Goal: Task Accomplishment & Management: Manage account settings

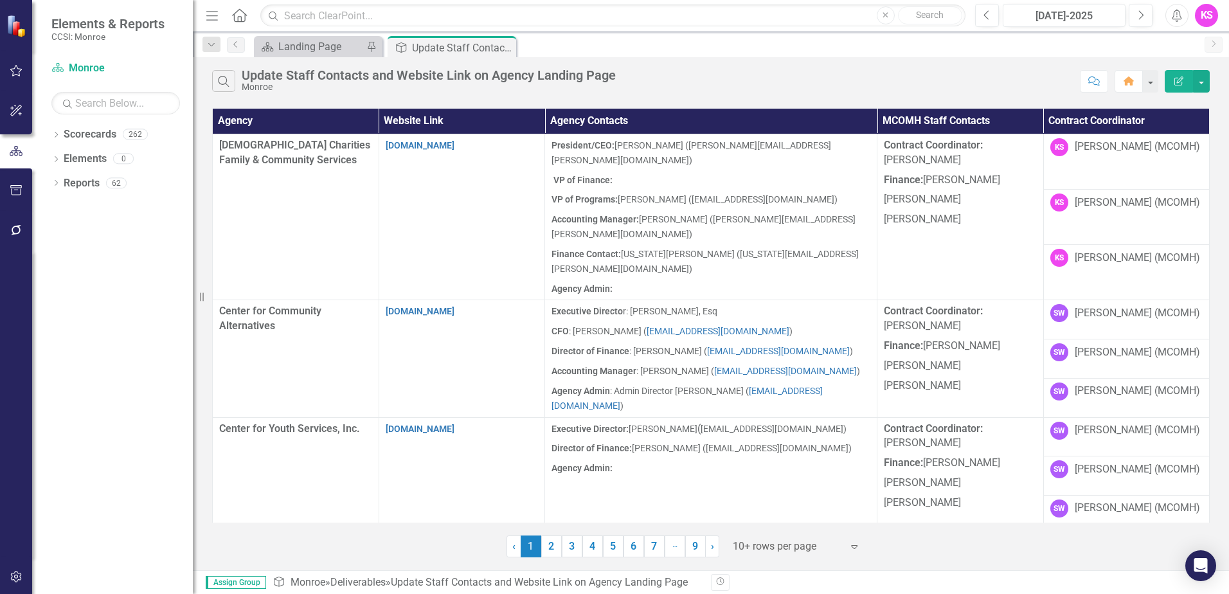
click at [854, 548] on icon at bounding box center [854, 547] width 6 height 4
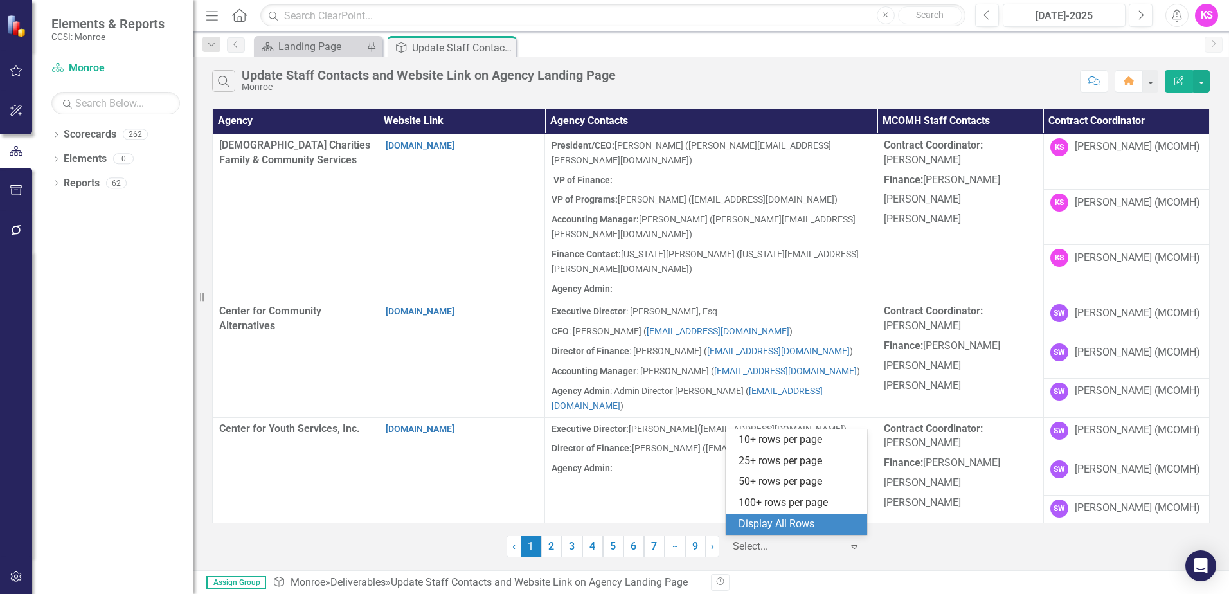
click at [779, 529] on div "Display All Rows" at bounding box center [799, 524] width 121 height 15
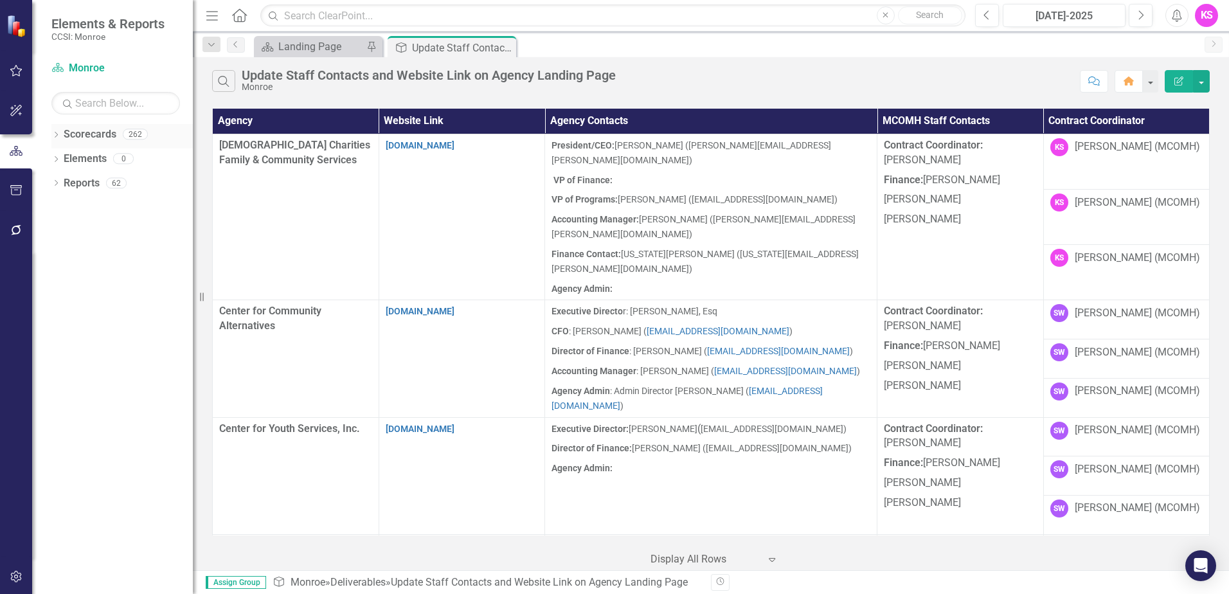
click at [57, 132] on icon "Dropdown" at bounding box center [55, 135] width 9 height 7
click at [61, 158] on icon "Dropdown" at bounding box center [63, 158] width 10 height 8
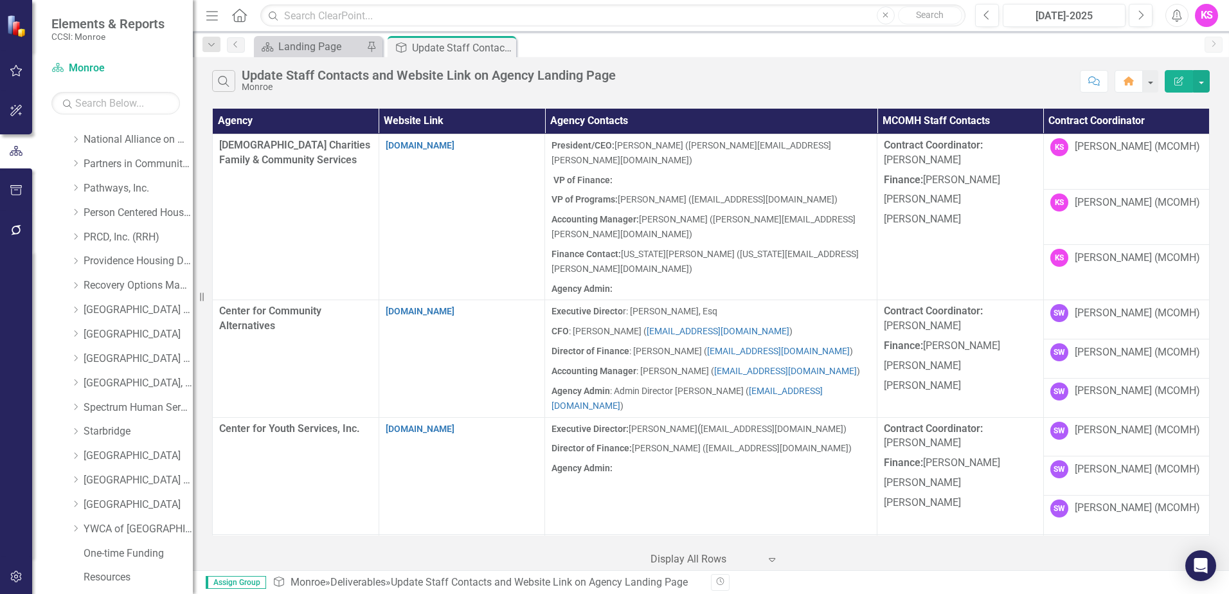
scroll to position [649, 0]
click at [77, 358] on icon "Dropdown" at bounding box center [76, 361] width 10 height 8
click at [107, 362] on link "Starbridge" at bounding box center [138, 361] width 109 height 15
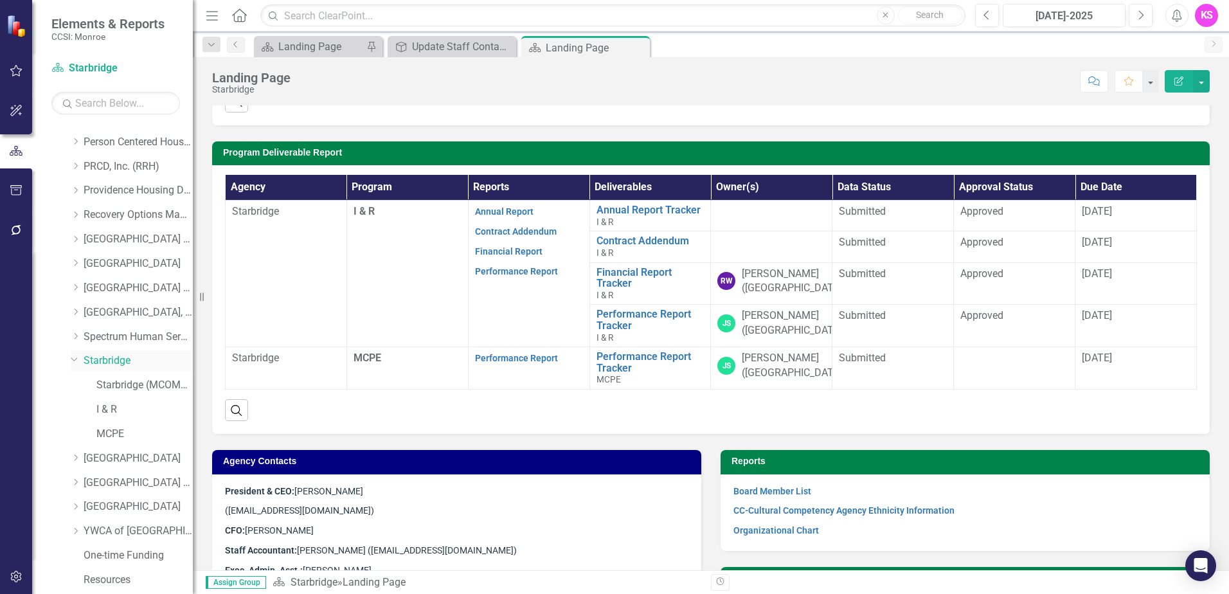
scroll to position [309, 0]
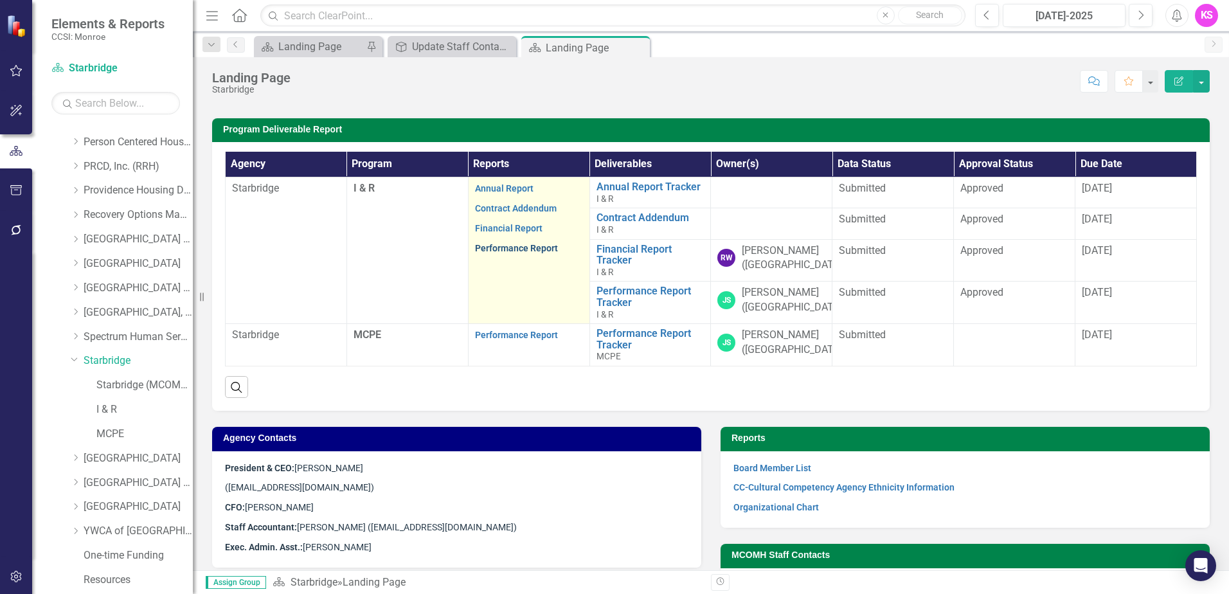
click at [518, 249] on link "Performance Report" at bounding box center [516, 248] width 83 height 10
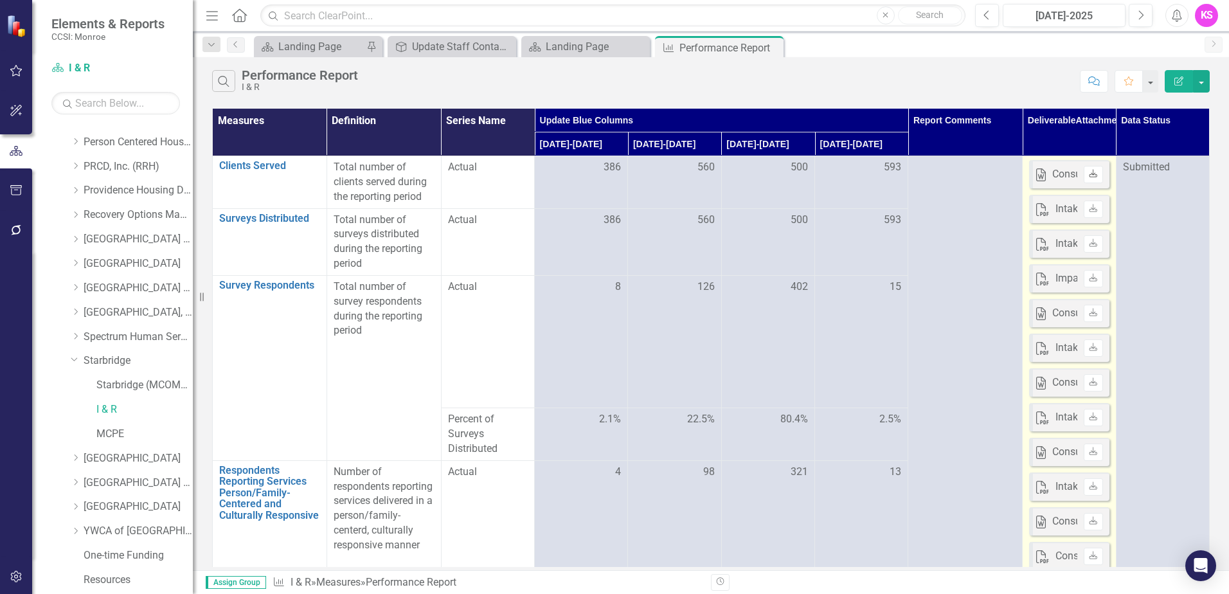
click at [1089, 176] on icon "Download" at bounding box center [1094, 174] width 10 height 8
click at [1089, 210] on icon "Download" at bounding box center [1094, 209] width 10 height 8
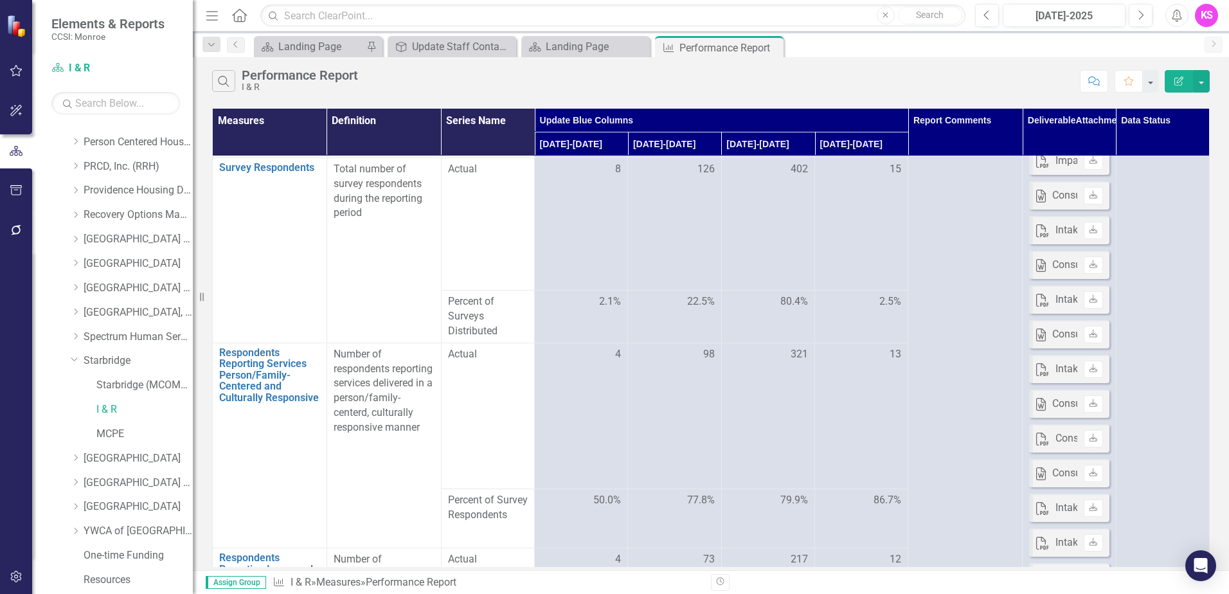
scroll to position [193, 0]
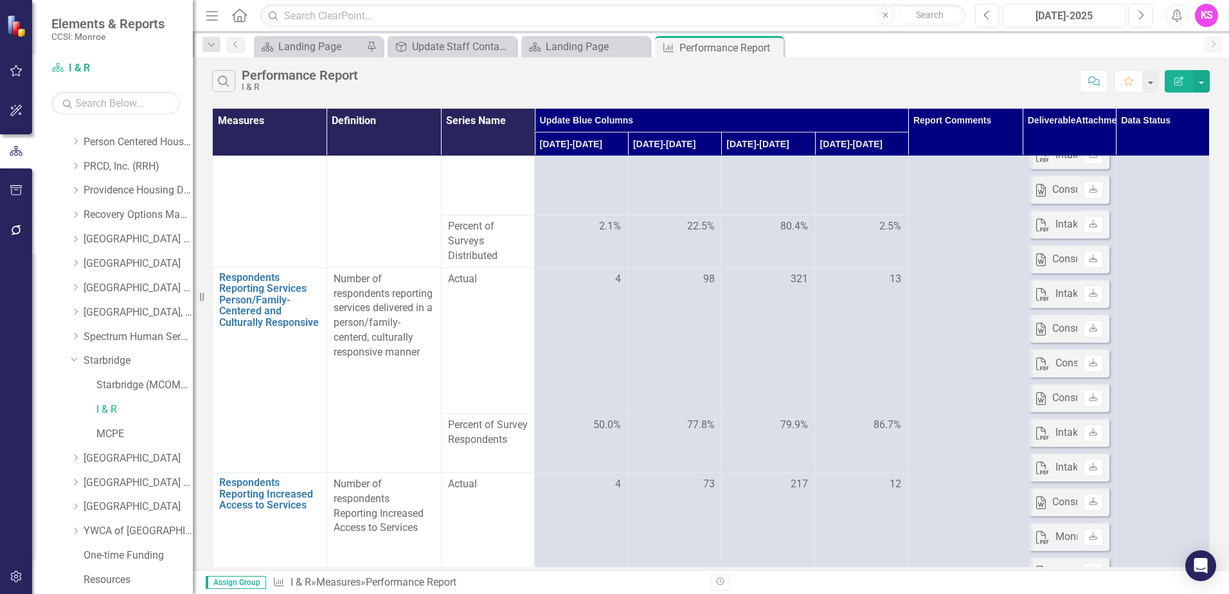
click at [1219, 88] on div "Search Performance Report I & R Comment Favorite Edit Report" at bounding box center [711, 78] width 1036 height 42
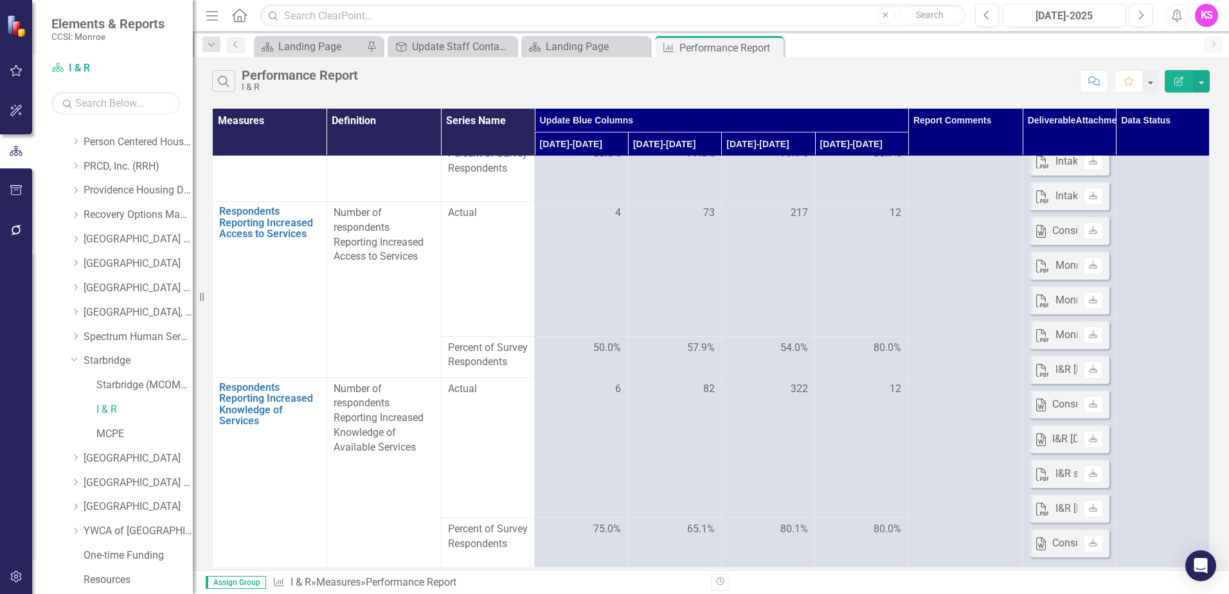
scroll to position [465, 0]
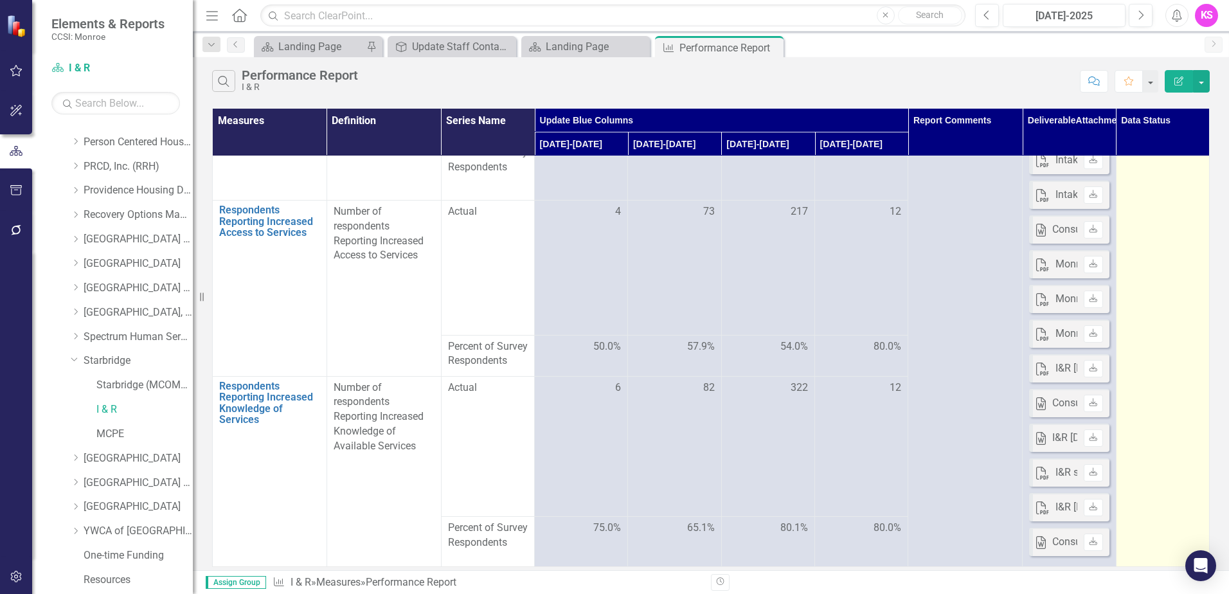
click at [1146, 183] on td "Submitted" at bounding box center [1162, 129] width 93 height 876
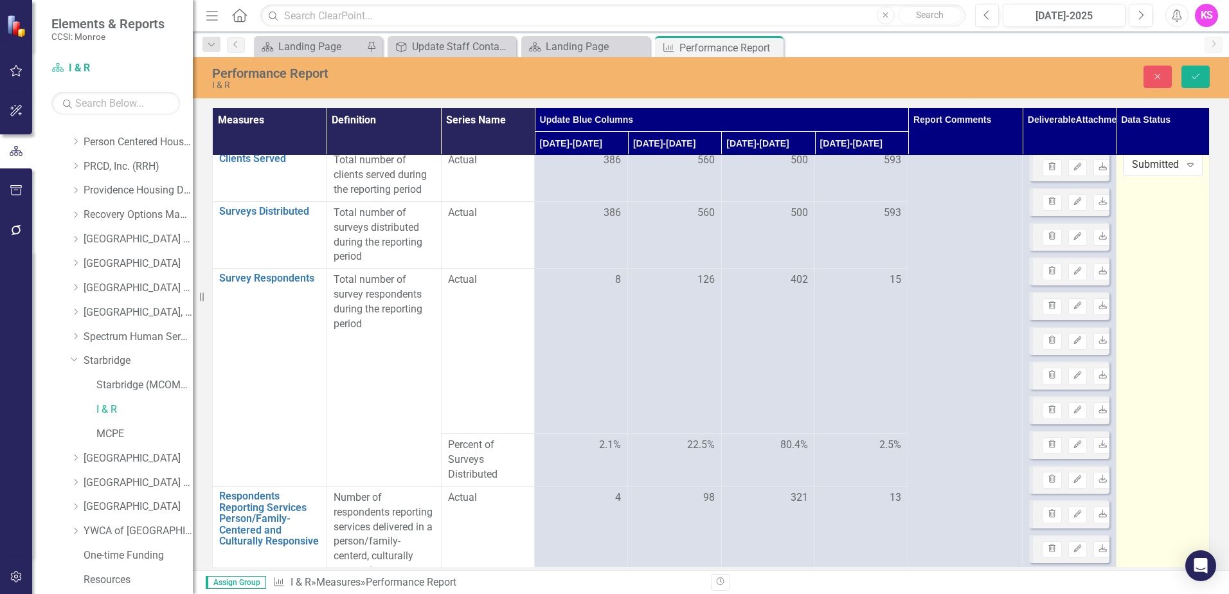
scroll to position [0, 0]
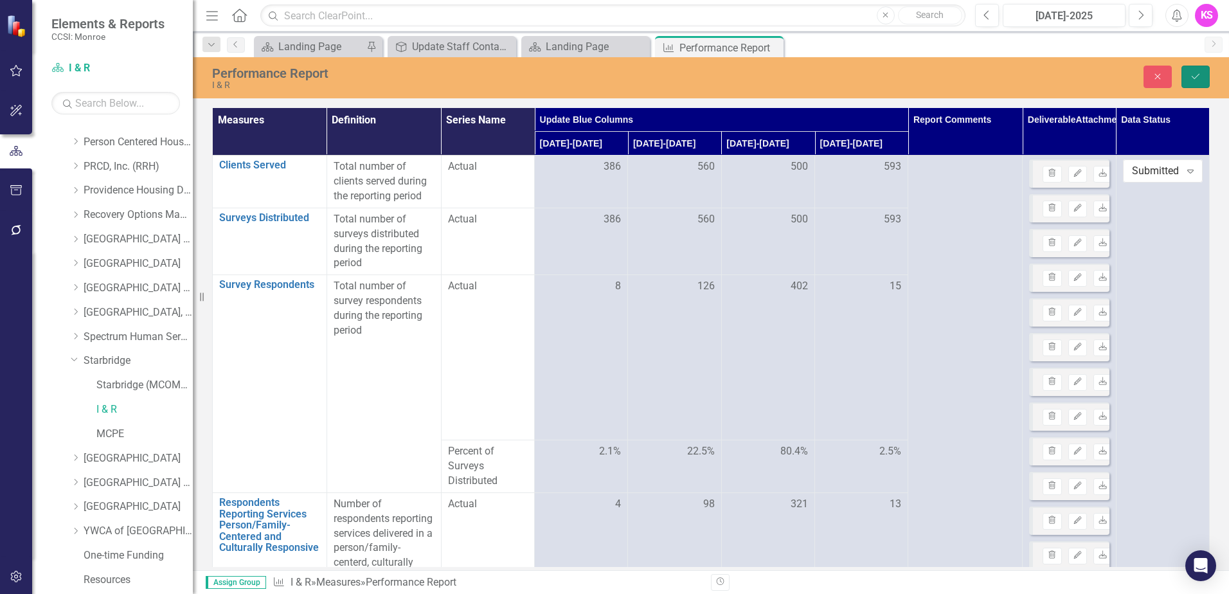
click at [1196, 73] on icon "Save" at bounding box center [1196, 76] width 12 height 9
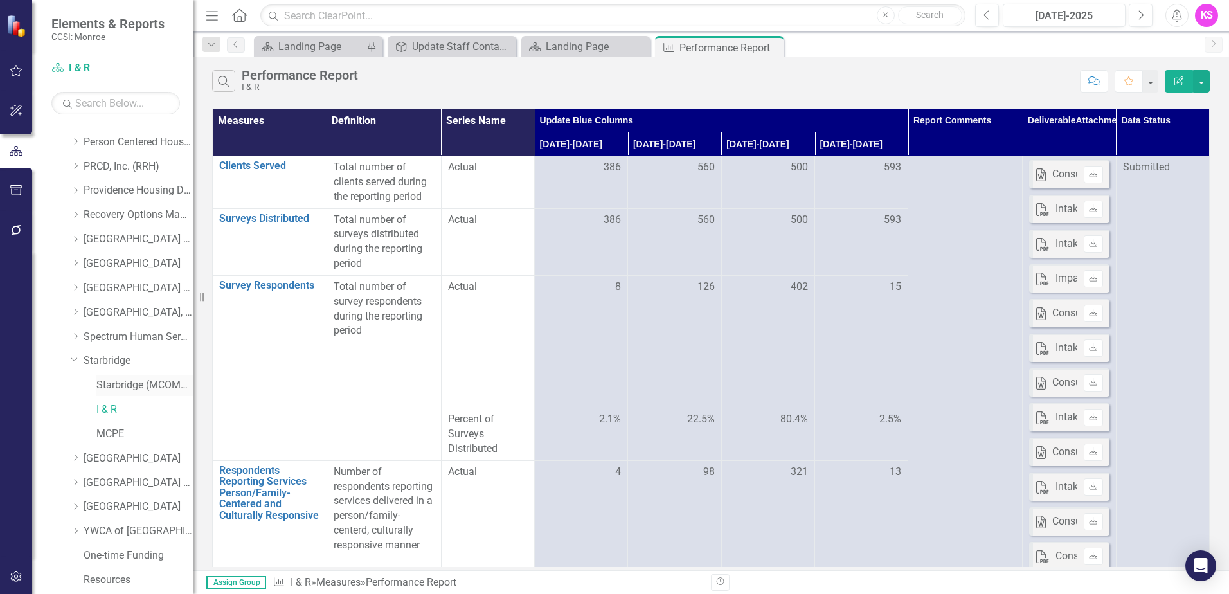
click at [120, 387] on link "Starbridge (MCOMH Internal)" at bounding box center [144, 385] width 96 height 15
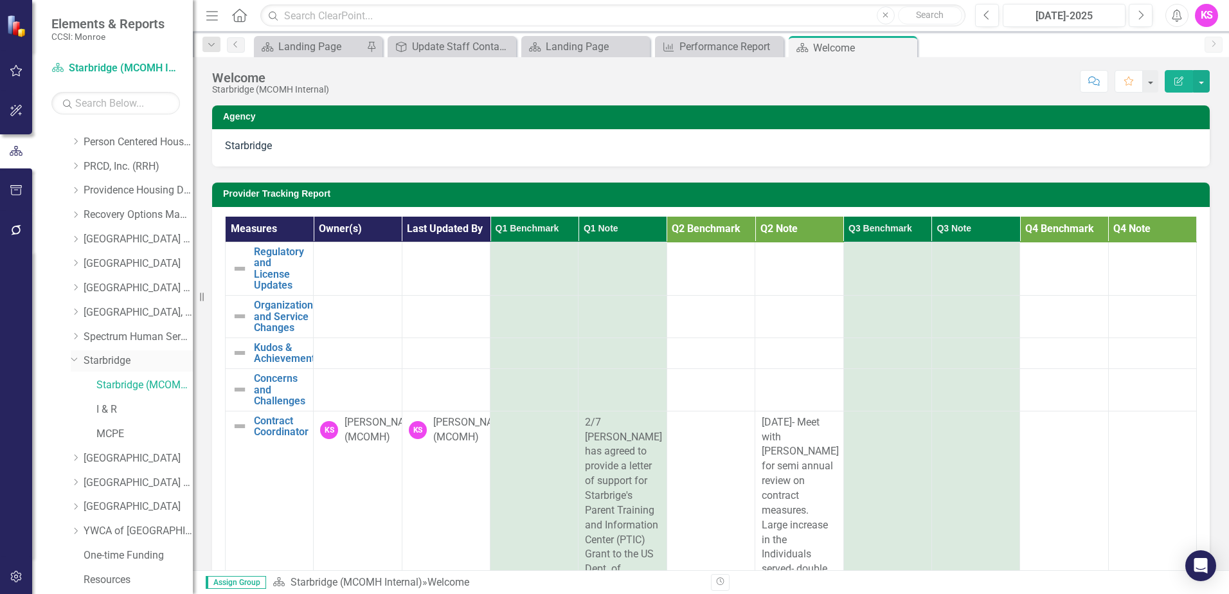
click at [99, 356] on link "Starbridge" at bounding box center [138, 361] width 109 height 15
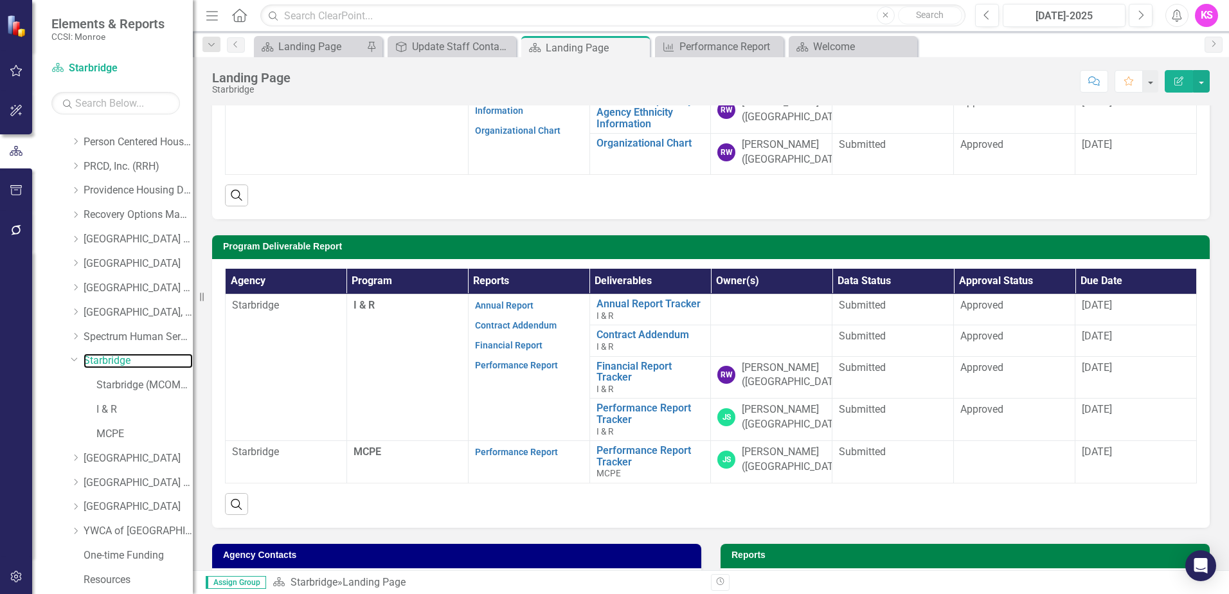
scroll to position [193, 0]
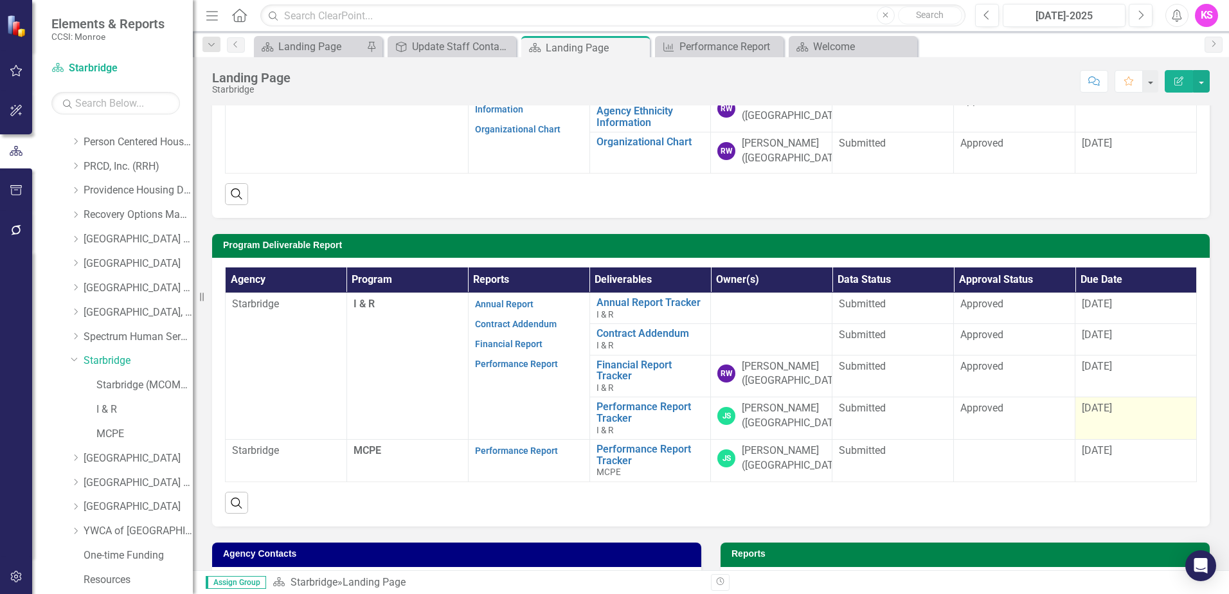
click at [1134, 418] on td "[DATE]" at bounding box center [1137, 418] width 122 height 42
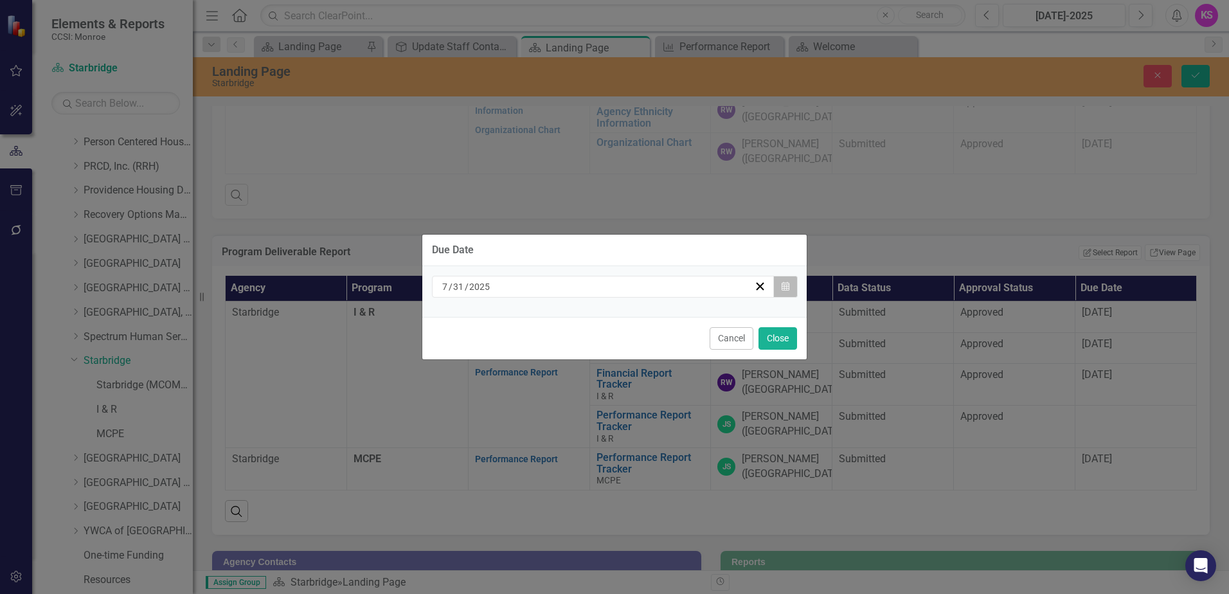
click at [784, 289] on icon "button" at bounding box center [786, 286] width 8 height 9
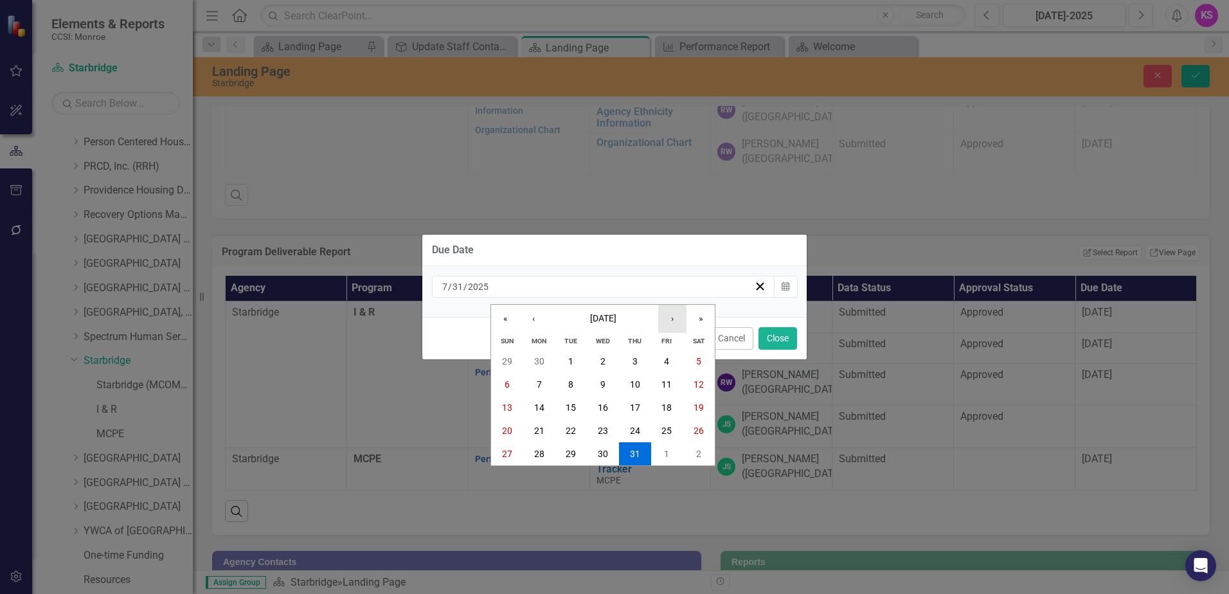
click at [675, 320] on button "›" at bounding box center [672, 319] width 28 height 28
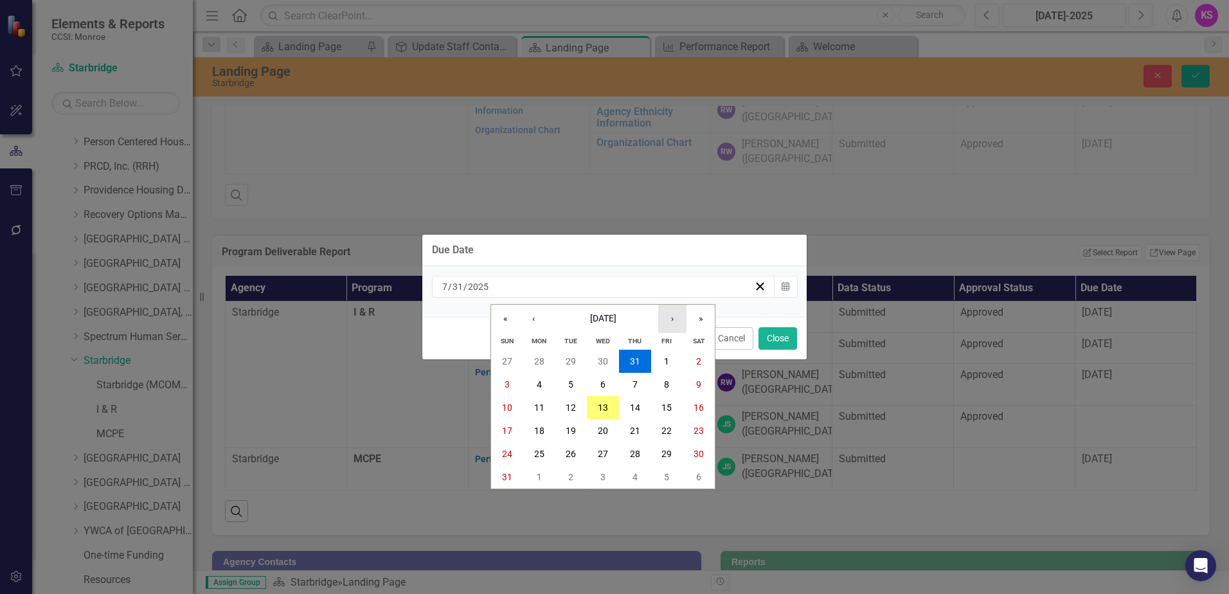
click at [675, 320] on button "›" at bounding box center [672, 319] width 28 height 28
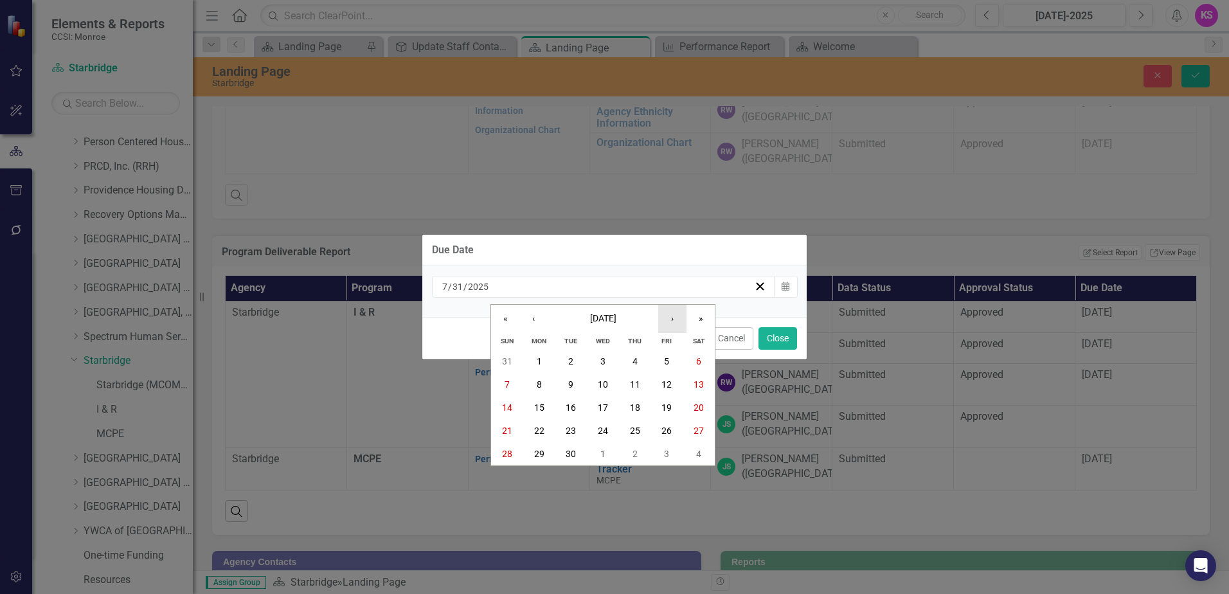
click at [675, 320] on button "›" at bounding box center [672, 319] width 28 height 28
click at [698, 453] on abbr "31" at bounding box center [699, 454] width 10 height 10
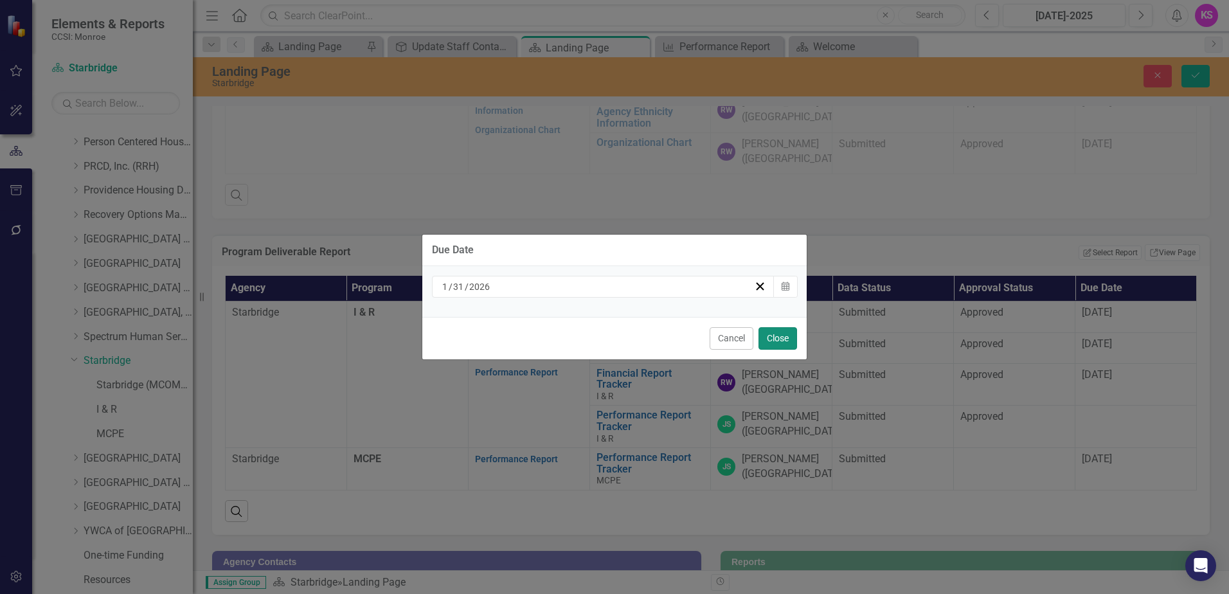
click at [768, 338] on button "Close" at bounding box center [778, 338] width 39 height 23
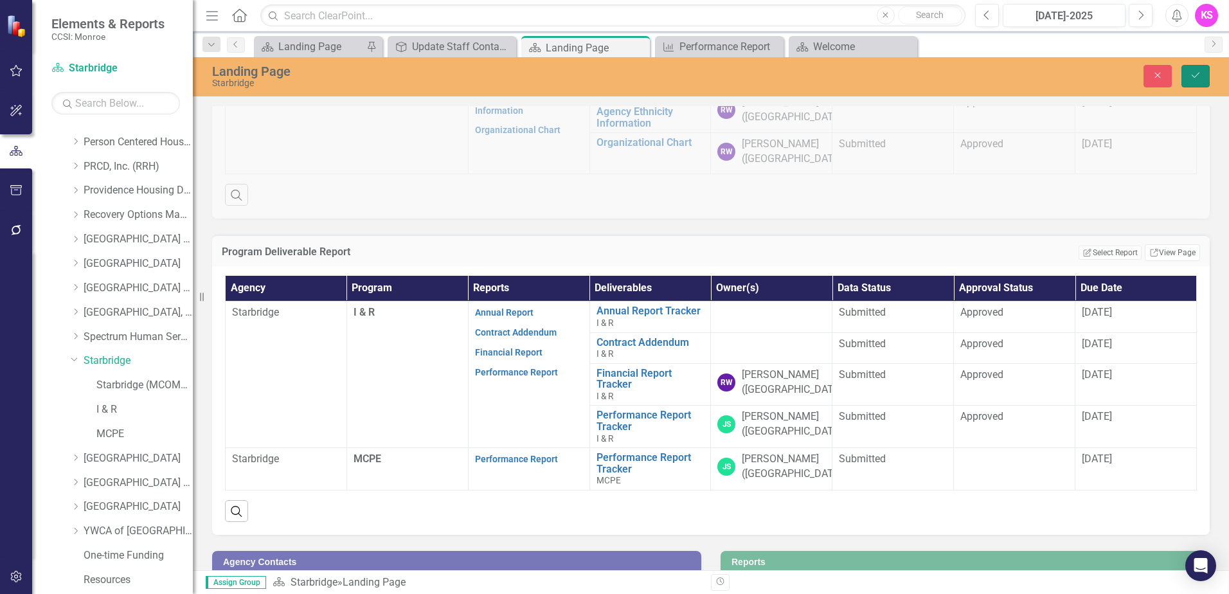
click at [1200, 73] on icon "Save" at bounding box center [1196, 75] width 12 height 9
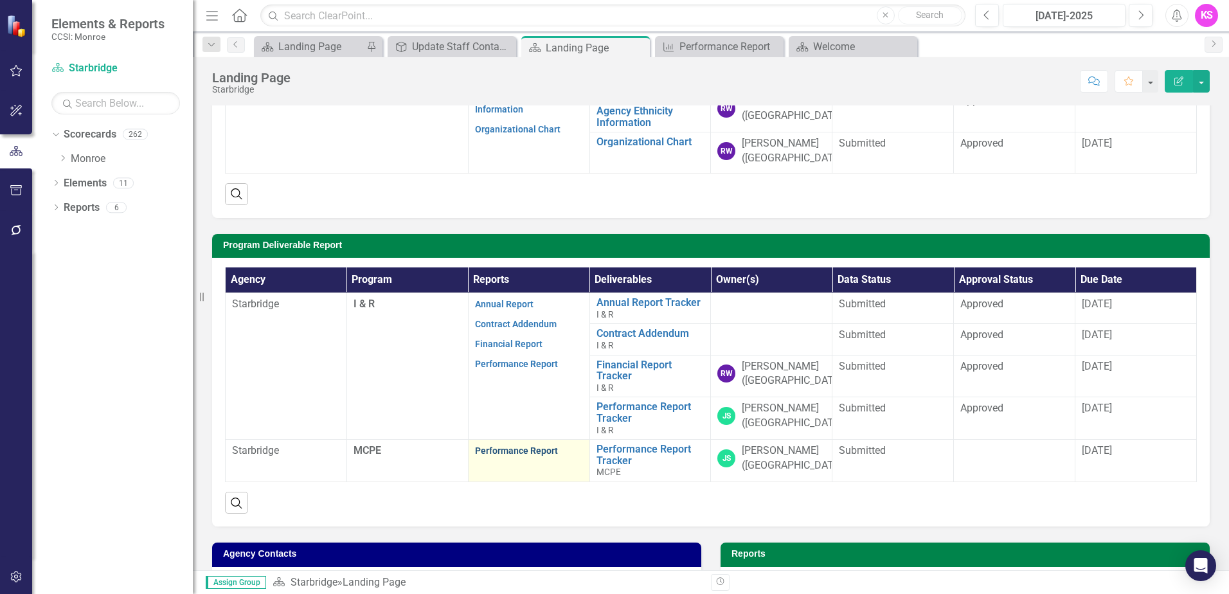
click at [523, 449] on link "Performance Report" at bounding box center [516, 451] width 83 height 10
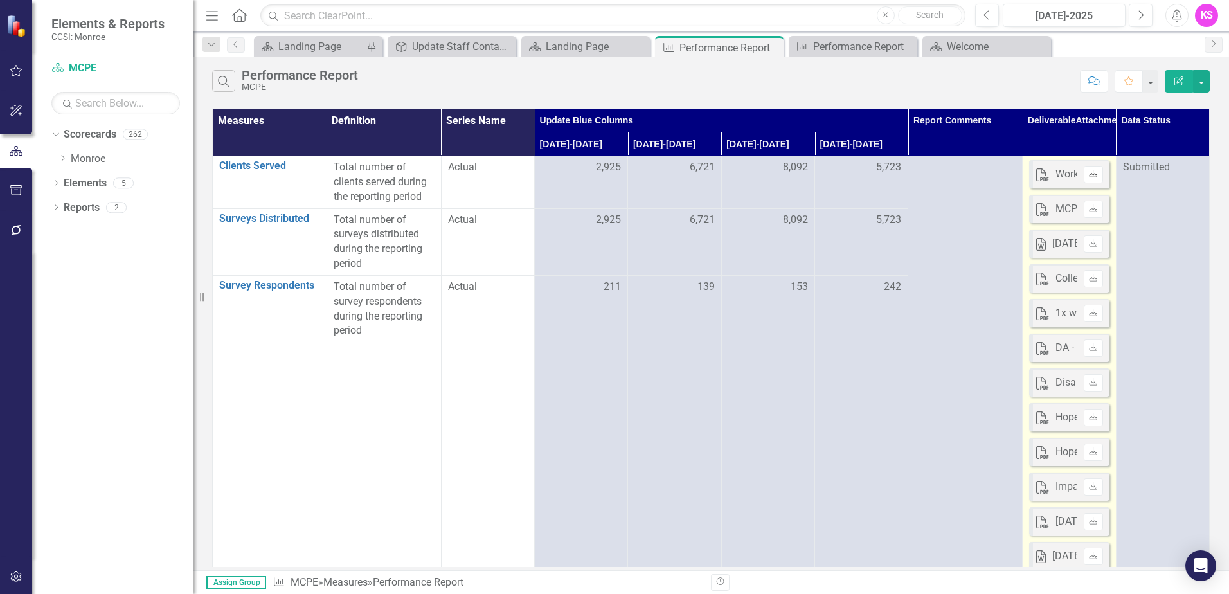
click at [1089, 176] on icon "Download" at bounding box center [1094, 174] width 10 height 8
click at [1084, 248] on link "Download" at bounding box center [1093, 243] width 19 height 17
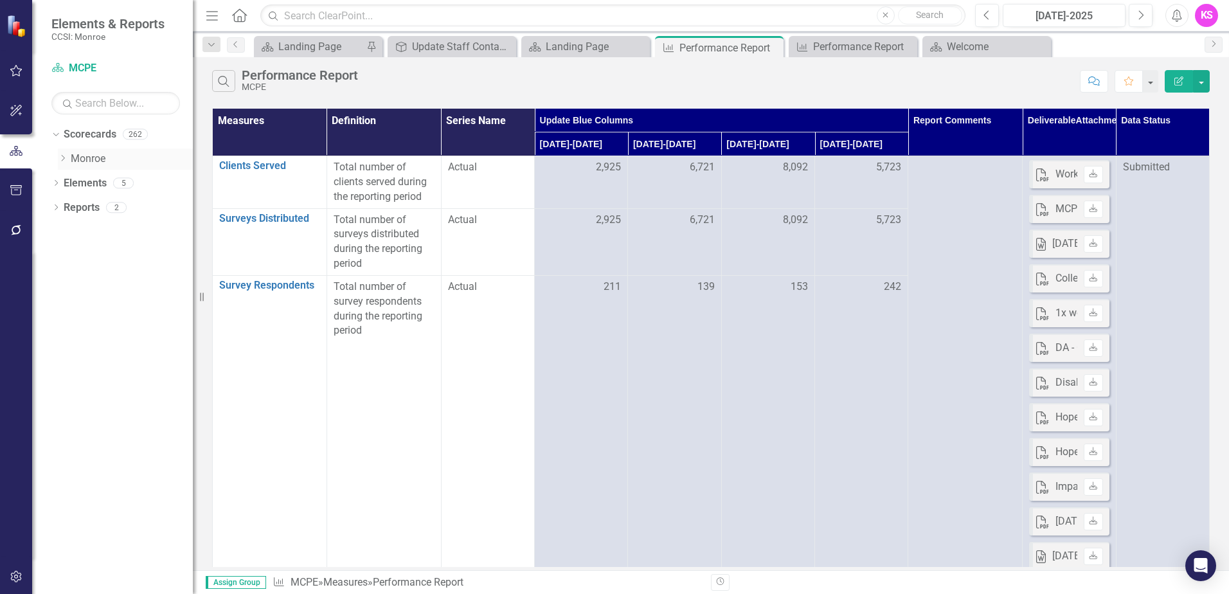
click at [63, 159] on icon "Dropdown" at bounding box center [63, 158] width 10 height 8
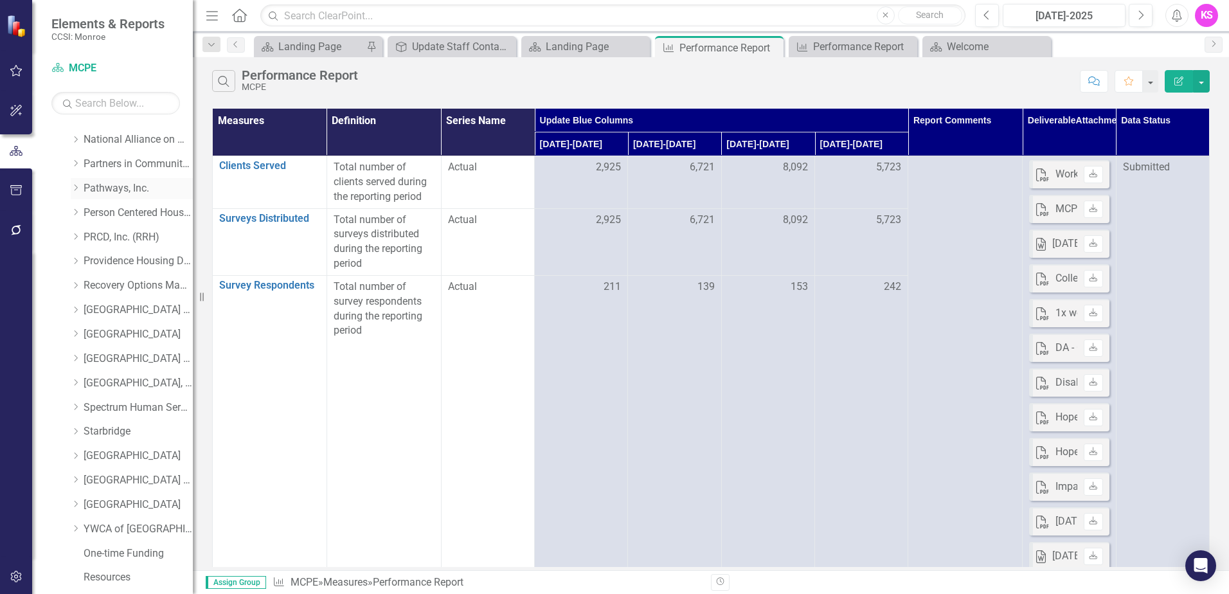
scroll to position [649, 0]
click at [78, 359] on icon "Dropdown" at bounding box center [76, 361] width 10 height 8
click at [97, 361] on link "Starbridge" at bounding box center [138, 361] width 109 height 15
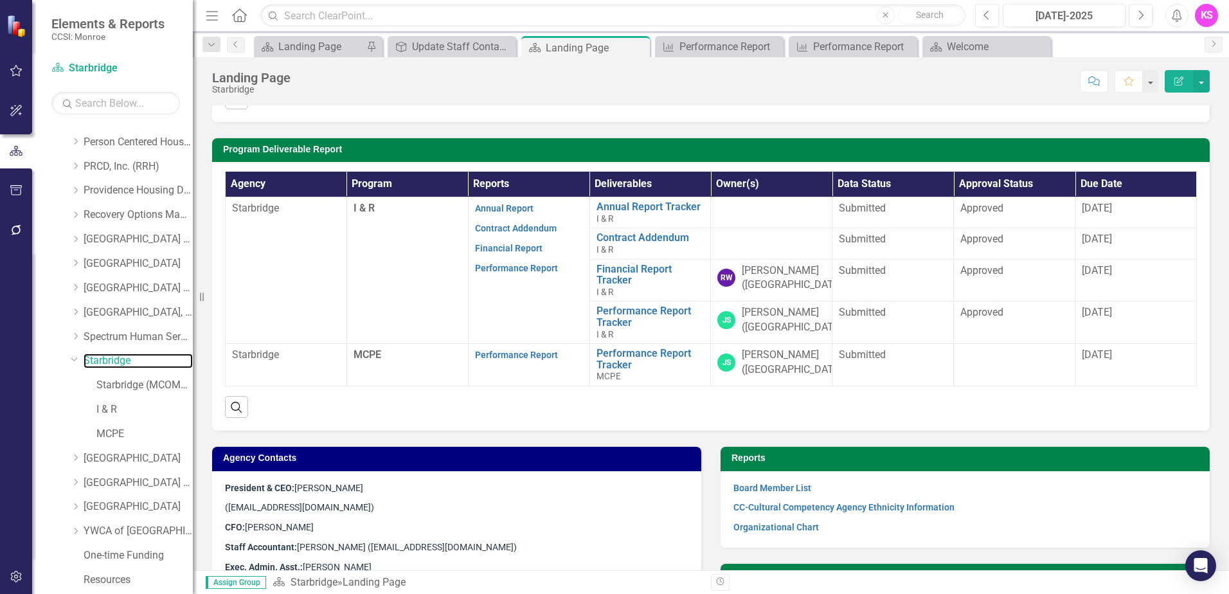
scroll to position [287, 0]
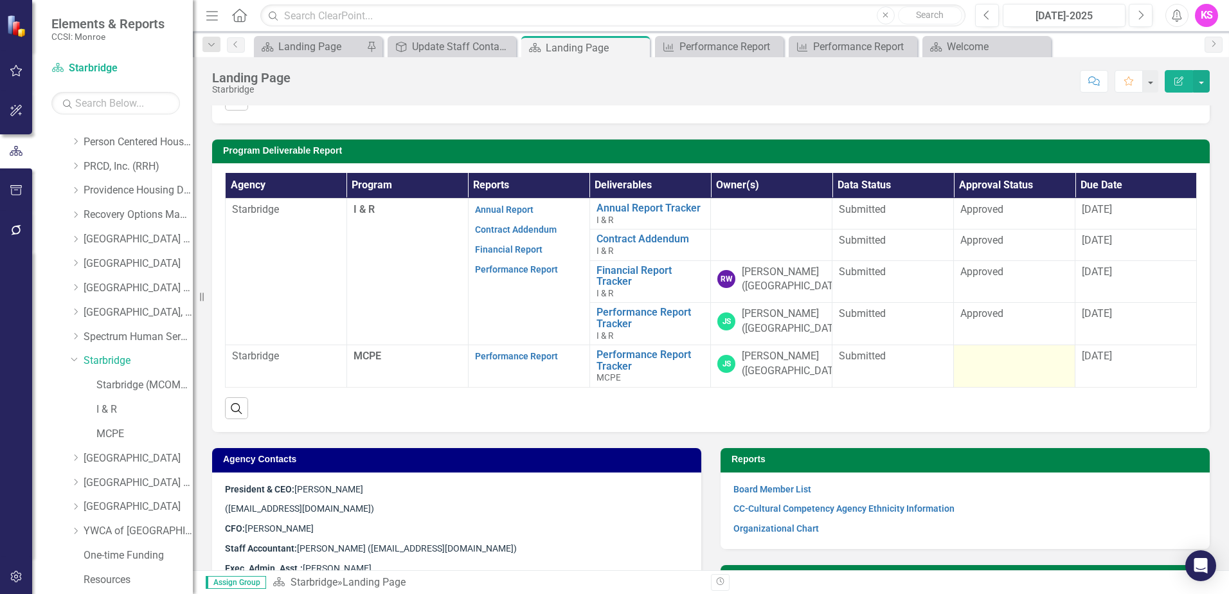
click at [1016, 371] on td at bounding box center [1015, 366] width 122 height 42
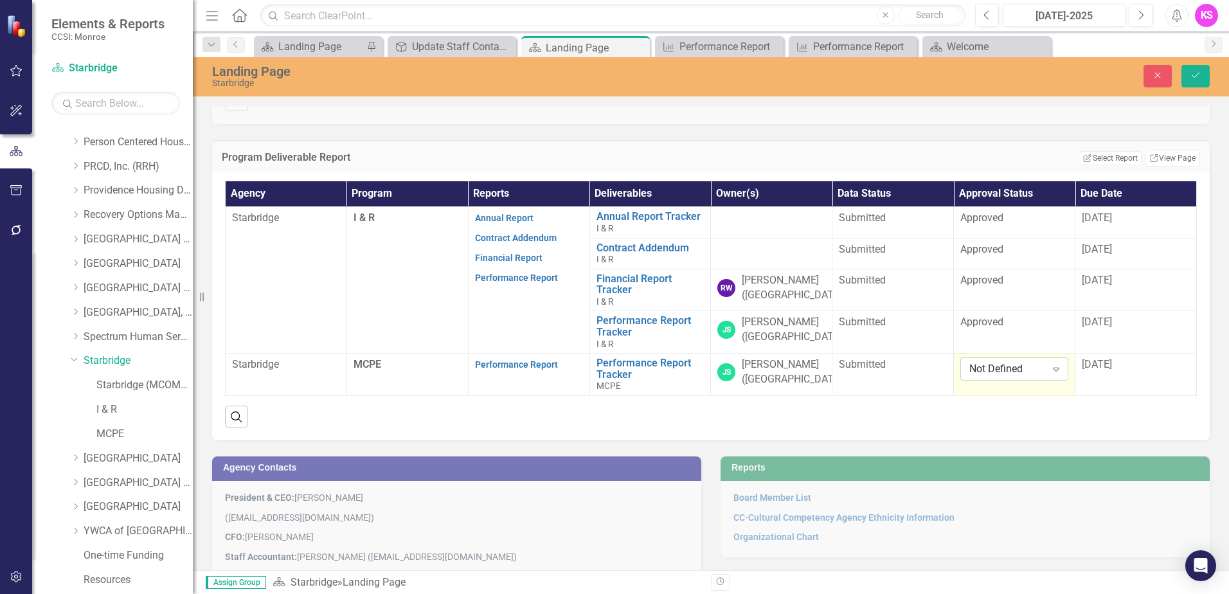
click at [1050, 370] on icon "Expand" at bounding box center [1056, 369] width 13 height 10
click at [988, 414] on div "Approved" at bounding box center [1009, 413] width 86 height 15
click at [1100, 368] on span "[DATE]" at bounding box center [1097, 364] width 30 height 12
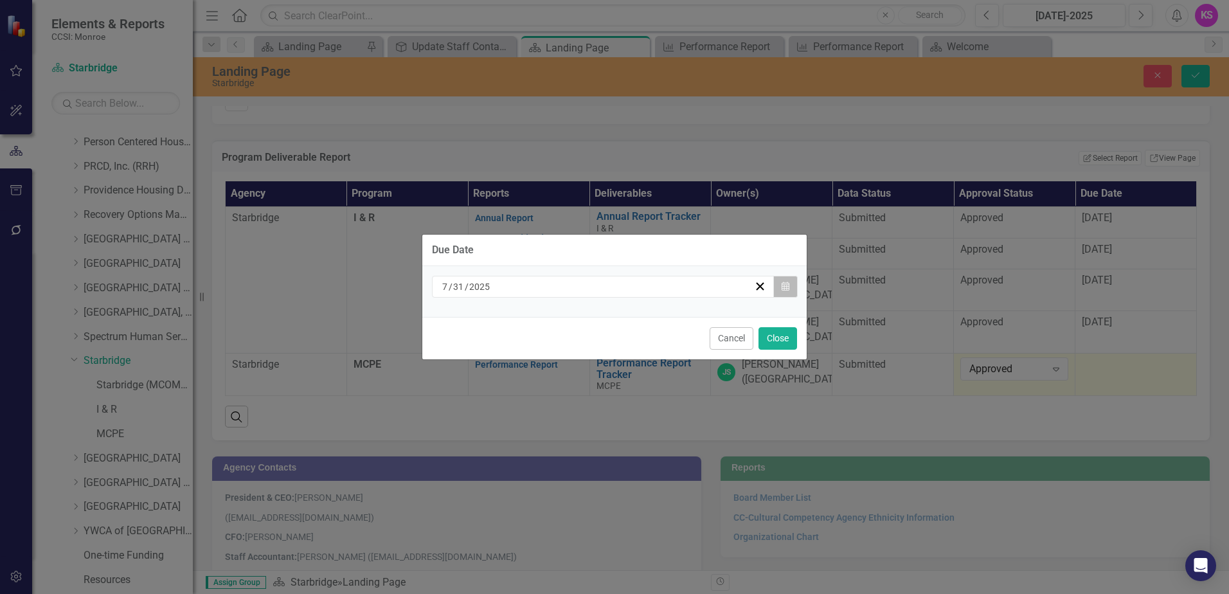
click at [782, 287] on icon "Calendar" at bounding box center [786, 286] width 8 height 9
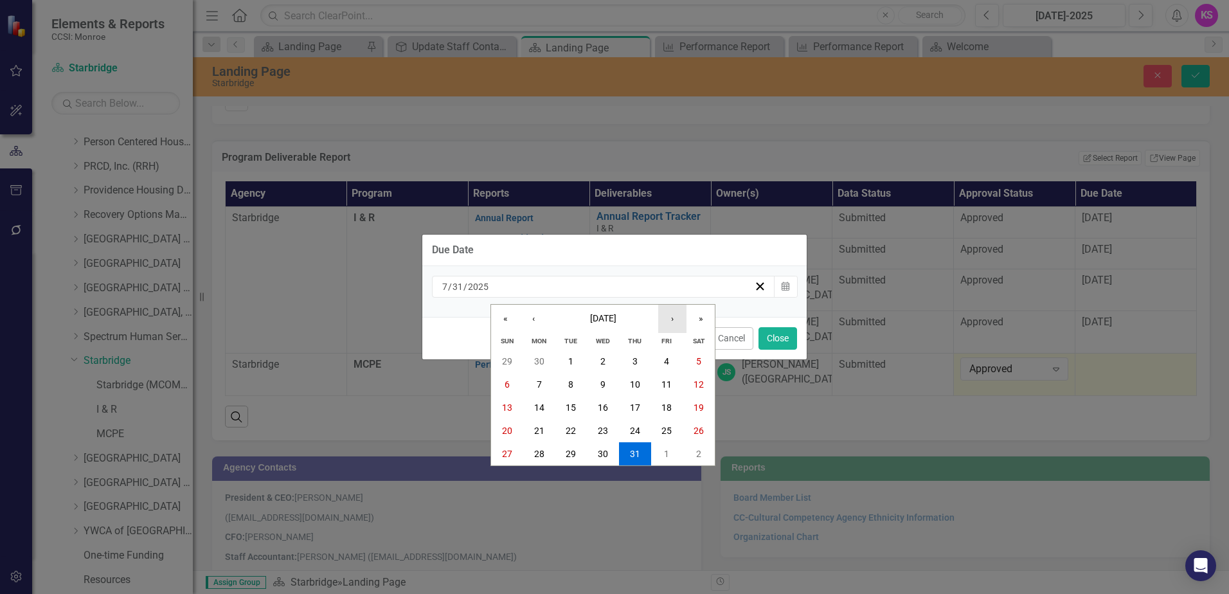
click at [669, 320] on button "›" at bounding box center [672, 319] width 28 height 28
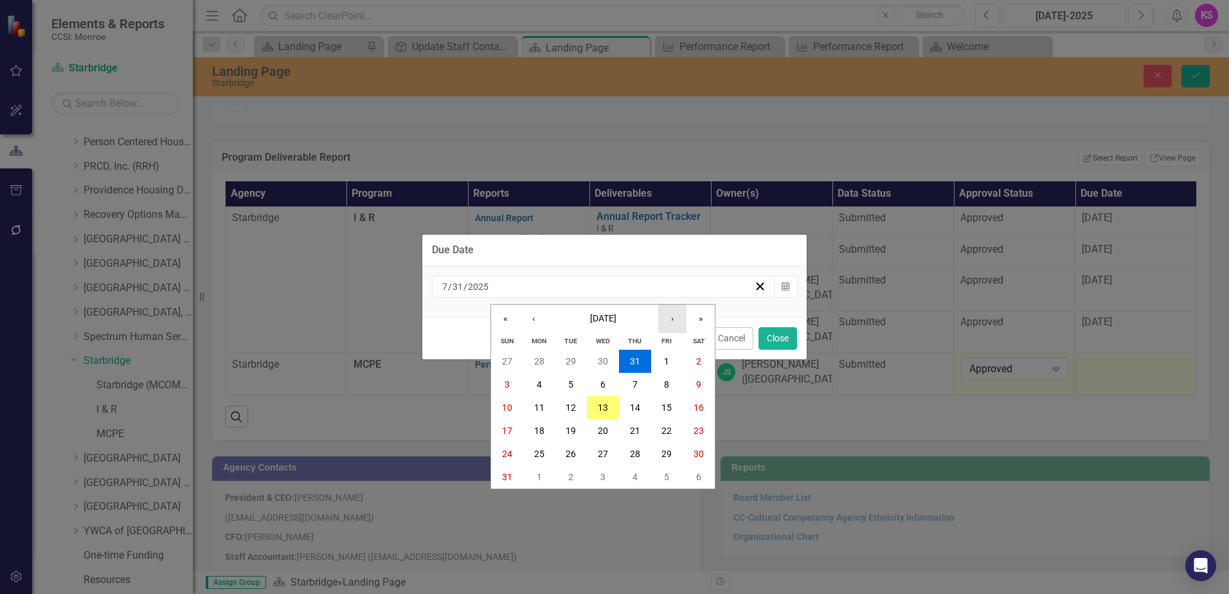
click at [669, 320] on button "›" at bounding box center [672, 319] width 28 height 28
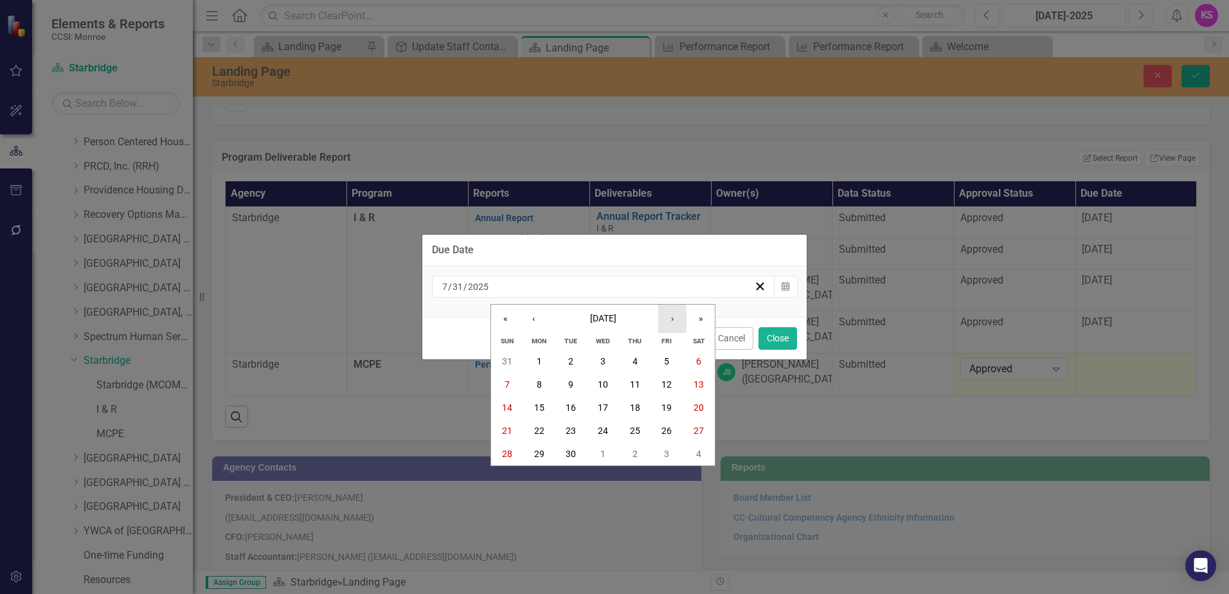
click at [669, 320] on button "›" at bounding box center [672, 319] width 28 height 28
click at [695, 457] on abbr "31" at bounding box center [699, 454] width 10 height 10
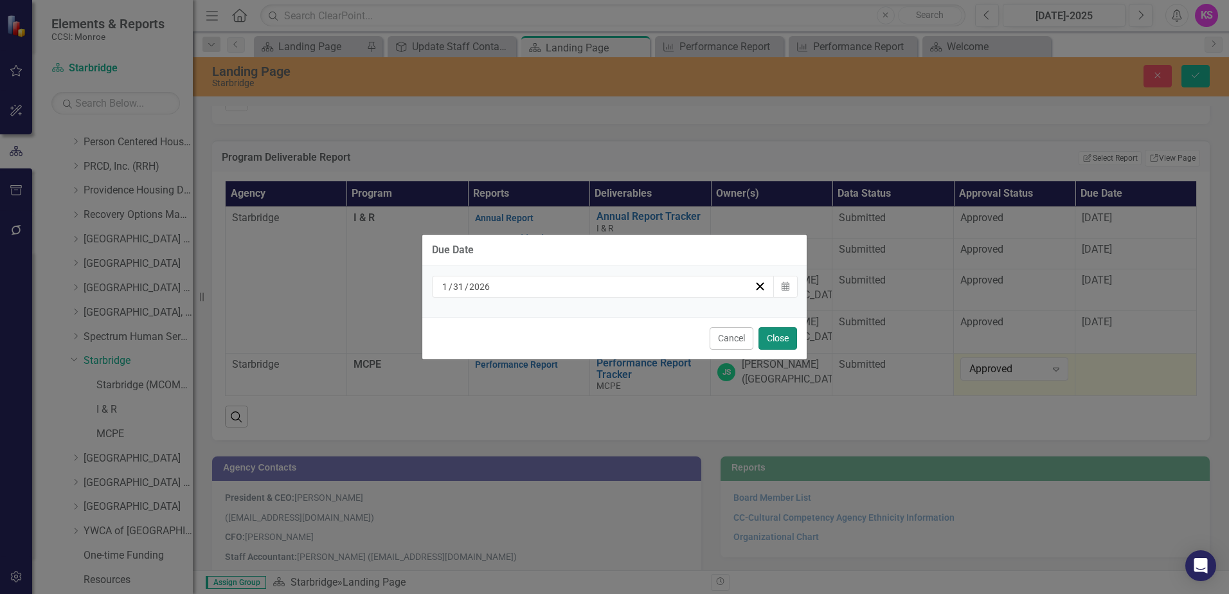
click at [771, 341] on button "Close" at bounding box center [778, 338] width 39 height 23
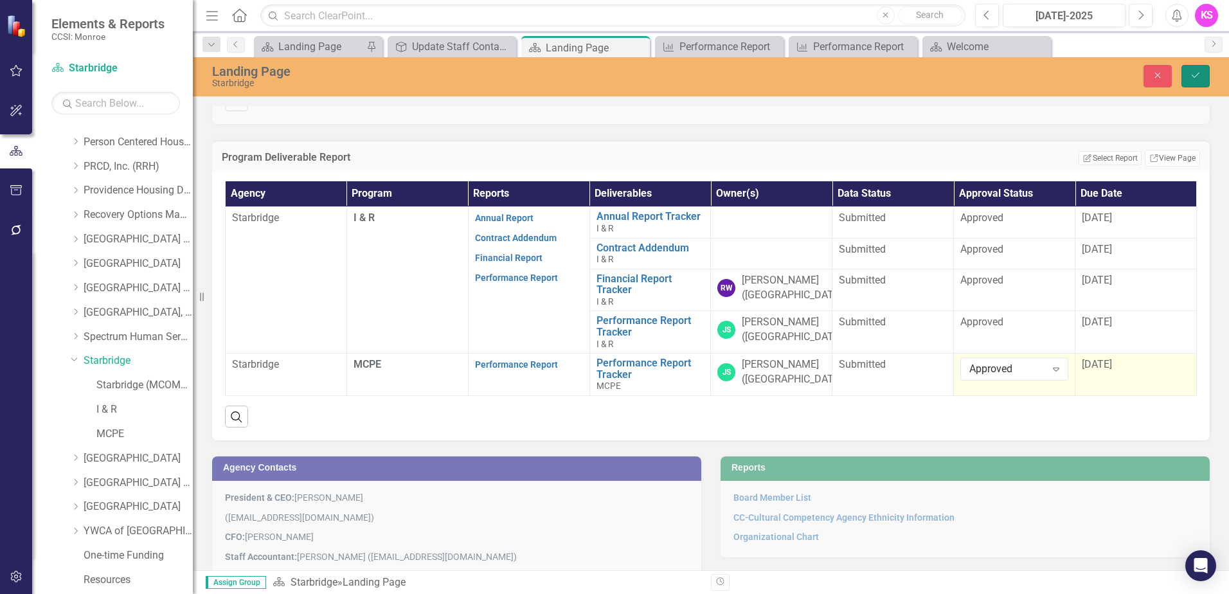
click at [1191, 75] on icon "Save" at bounding box center [1196, 75] width 12 height 9
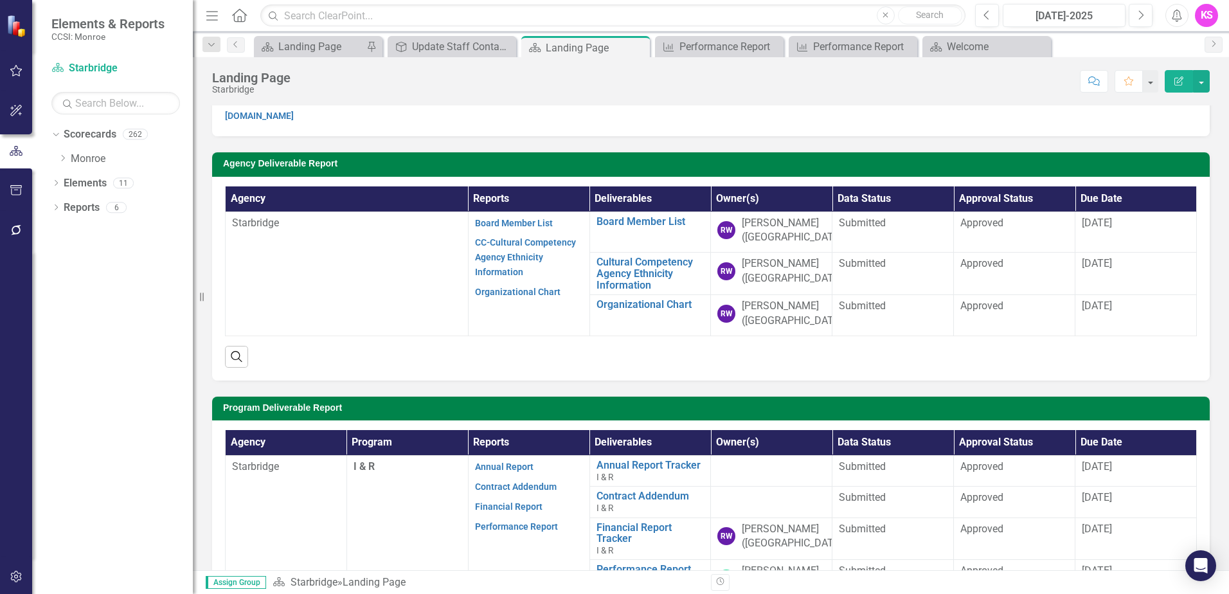
scroll to position [0, 0]
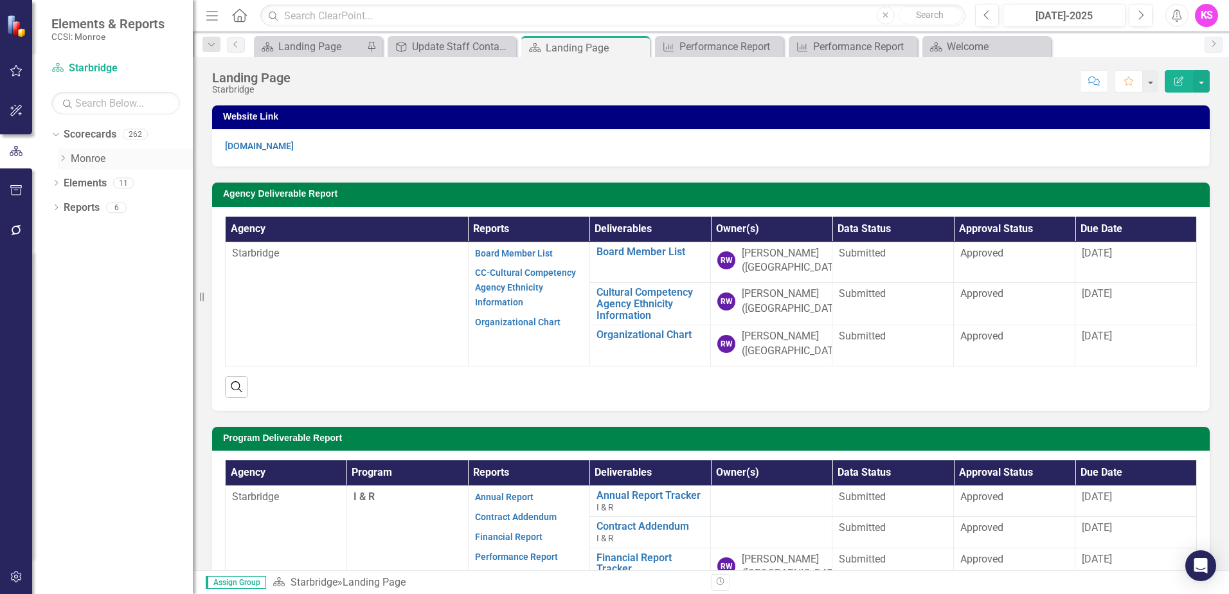
click at [65, 159] on icon "Dropdown" at bounding box center [63, 158] width 10 height 8
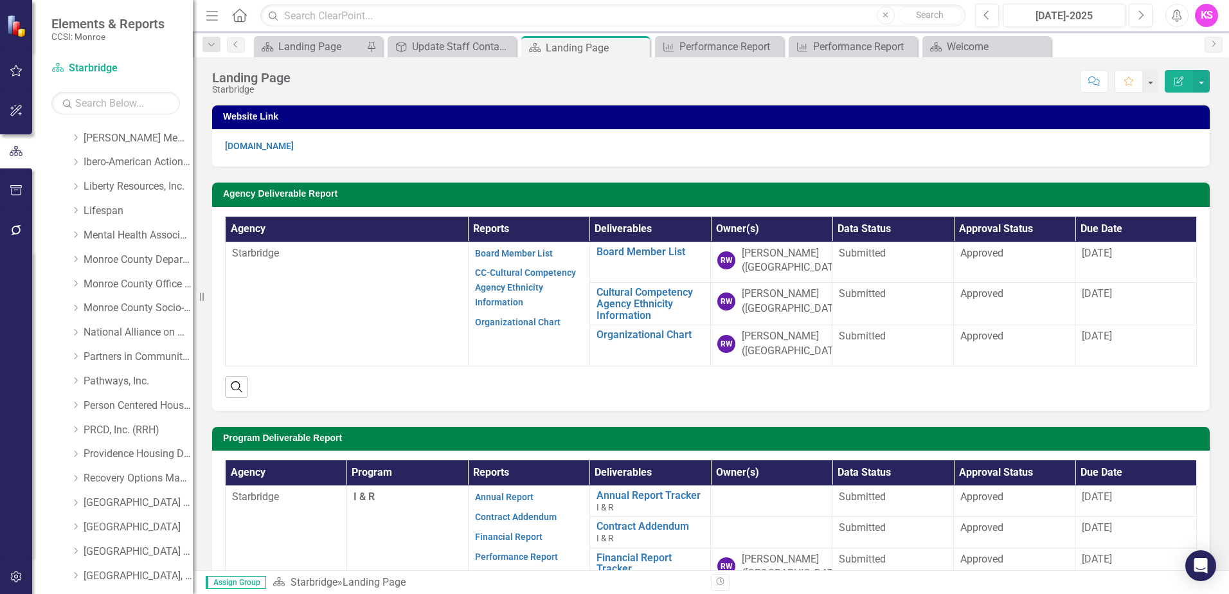
scroll to position [450, 0]
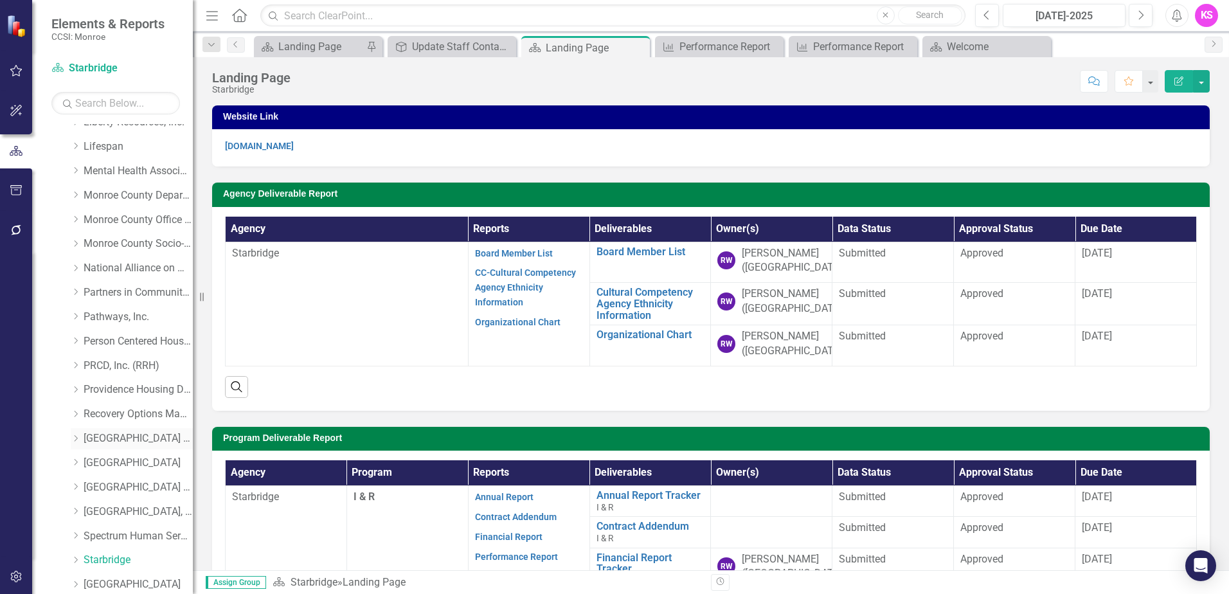
click at [78, 437] on icon "Dropdown" at bounding box center [76, 439] width 10 height 8
click at [138, 465] on link "[GEOGRAPHIC_DATA] (RRH) (MCOMH Internal)" at bounding box center [144, 463] width 96 height 15
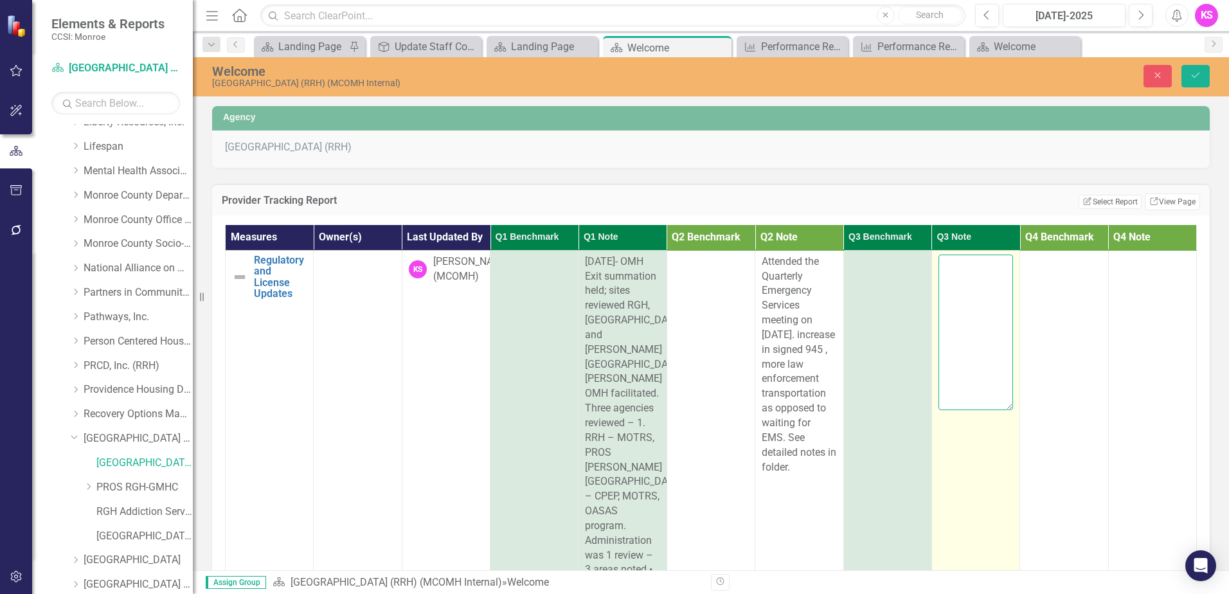
click at [964, 275] on textarea at bounding box center [976, 333] width 75 height 156
click at [950, 264] on textarea at bounding box center [976, 333] width 75 height 156
click at [970, 281] on textarea "[DATE] LOS for school based satelite MH clinic" at bounding box center [976, 333] width 75 height 156
click at [975, 354] on textarea "[DATE] LOS for additional school based satelite MH clinic" at bounding box center [976, 333] width 75 height 156
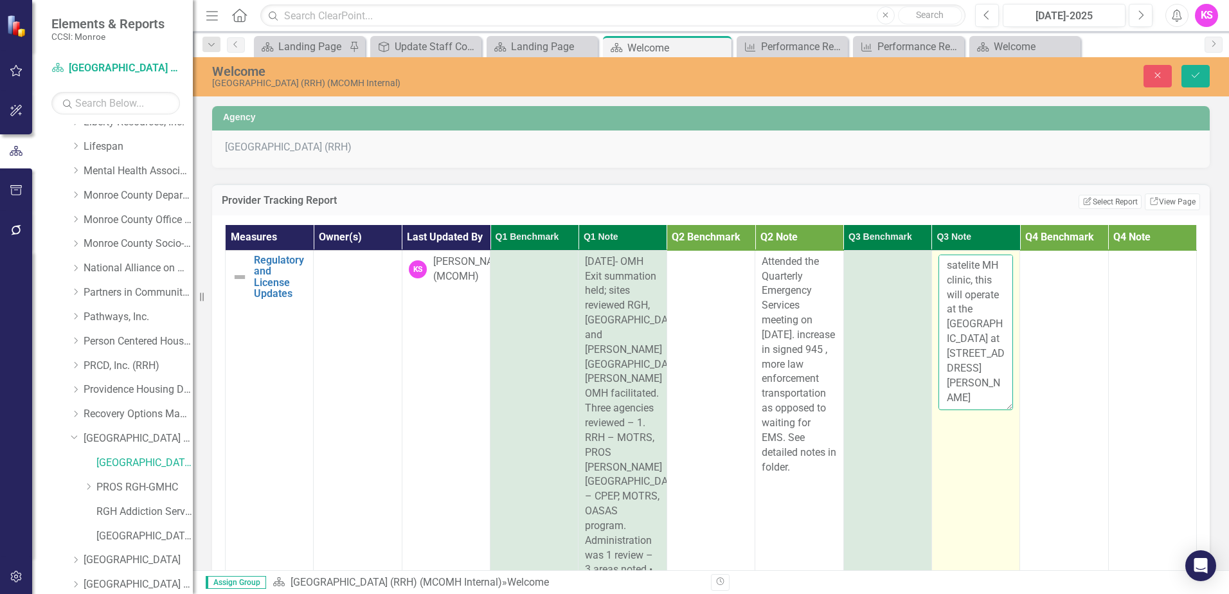
click at [971, 405] on textarea "[DATE] LOS for additional school based satelite MH clinic, this will operate at…" at bounding box center [976, 333] width 75 height 156
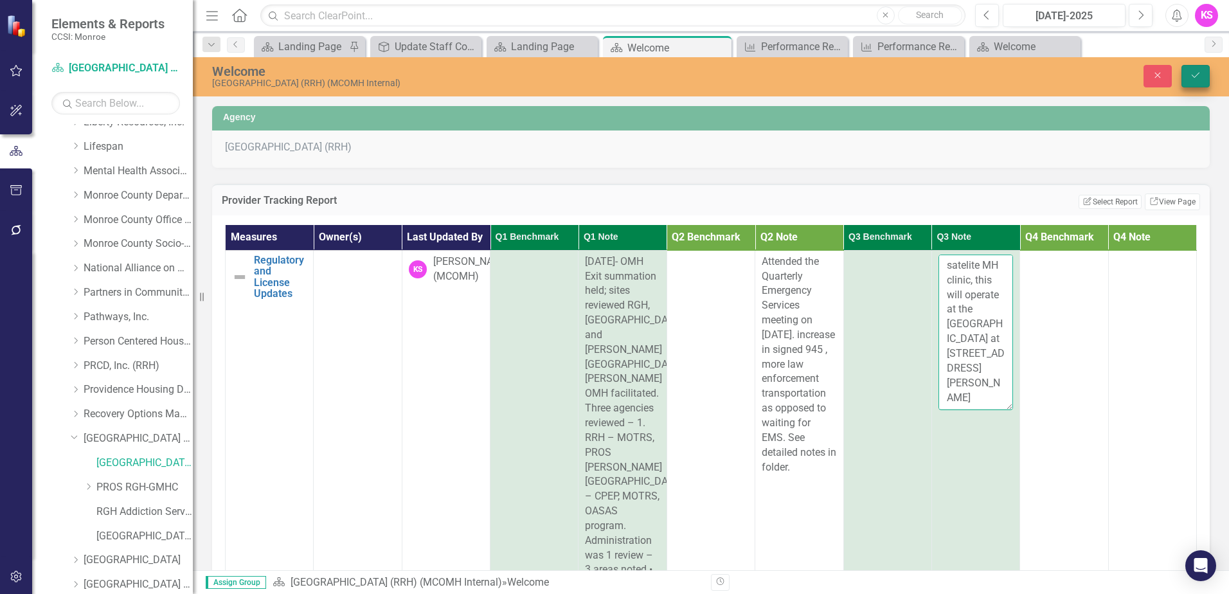
type textarea "[DATE] LOS for additional school based satelite MH clinic, this will operate at…"
click at [1194, 80] on icon "Save" at bounding box center [1196, 75] width 12 height 9
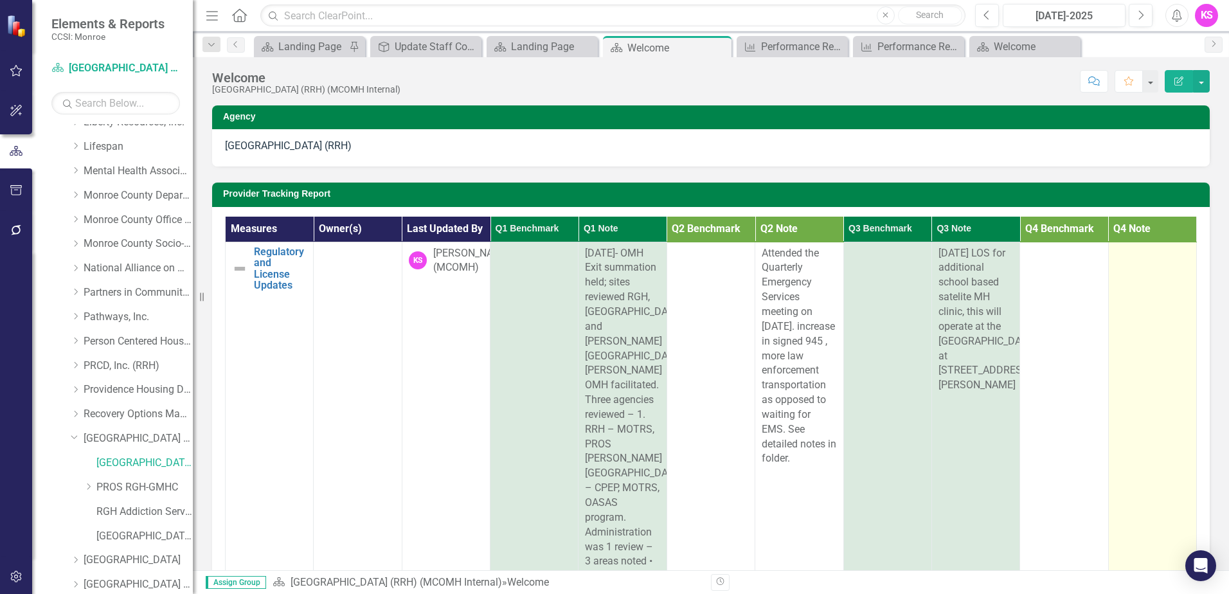
scroll to position [0, 0]
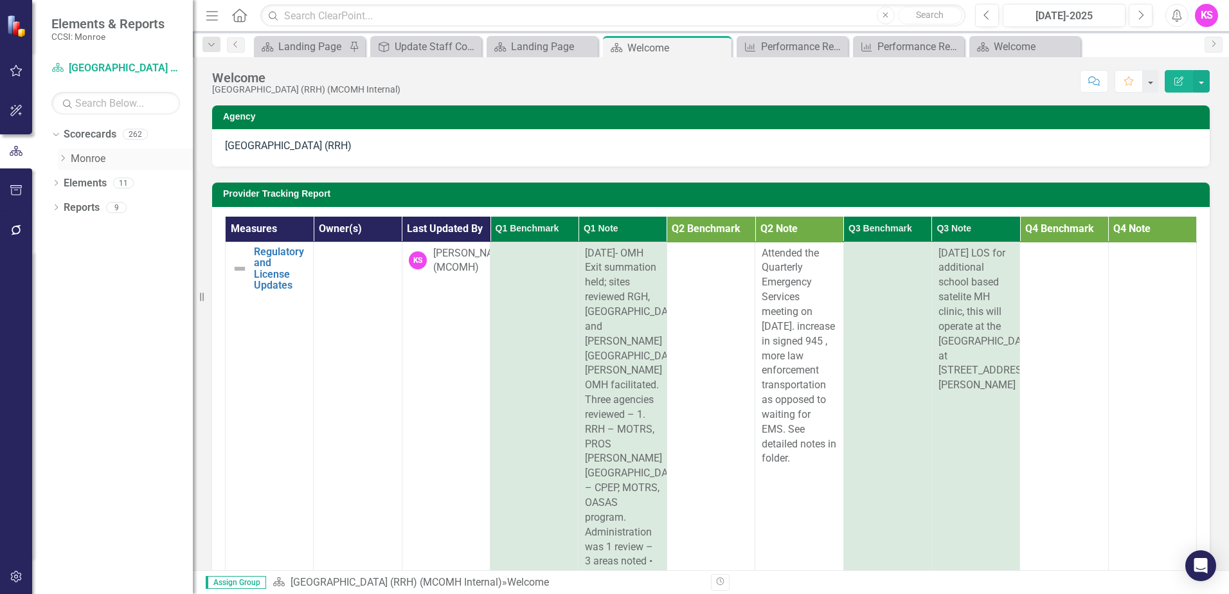
click at [66, 158] on icon "Dropdown" at bounding box center [63, 158] width 10 height 8
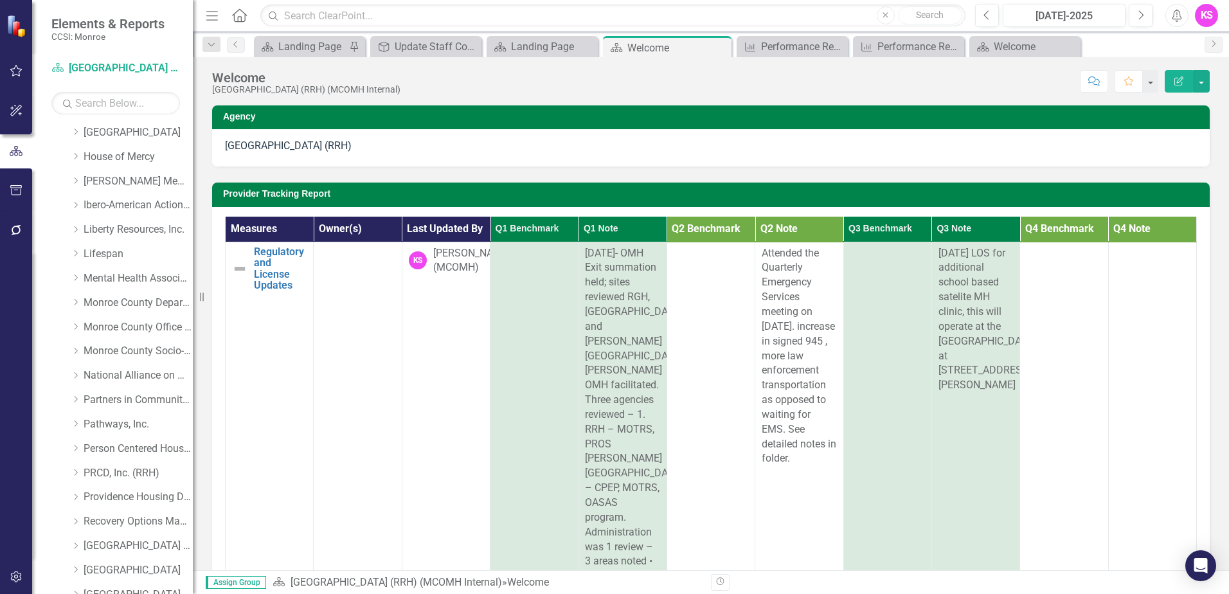
scroll to position [450, 0]
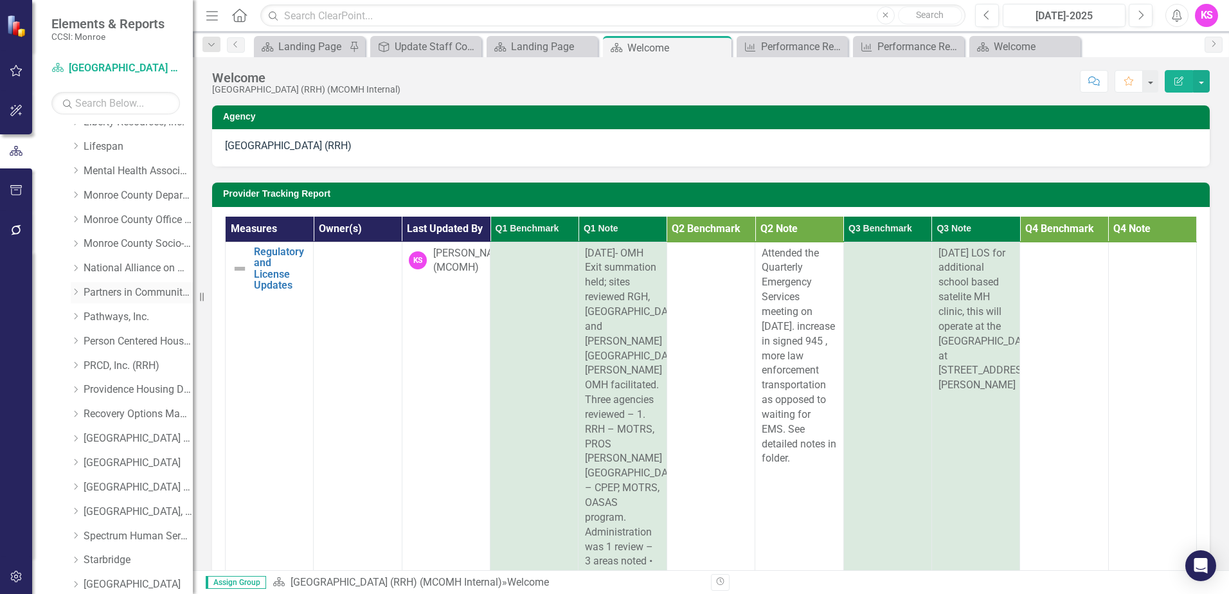
click at [78, 292] on icon "Dropdown" at bounding box center [76, 292] width 10 height 8
click at [123, 314] on link "Partners in Community Development (MCOMH Internal)" at bounding box center [144, 317] width 96 height 15
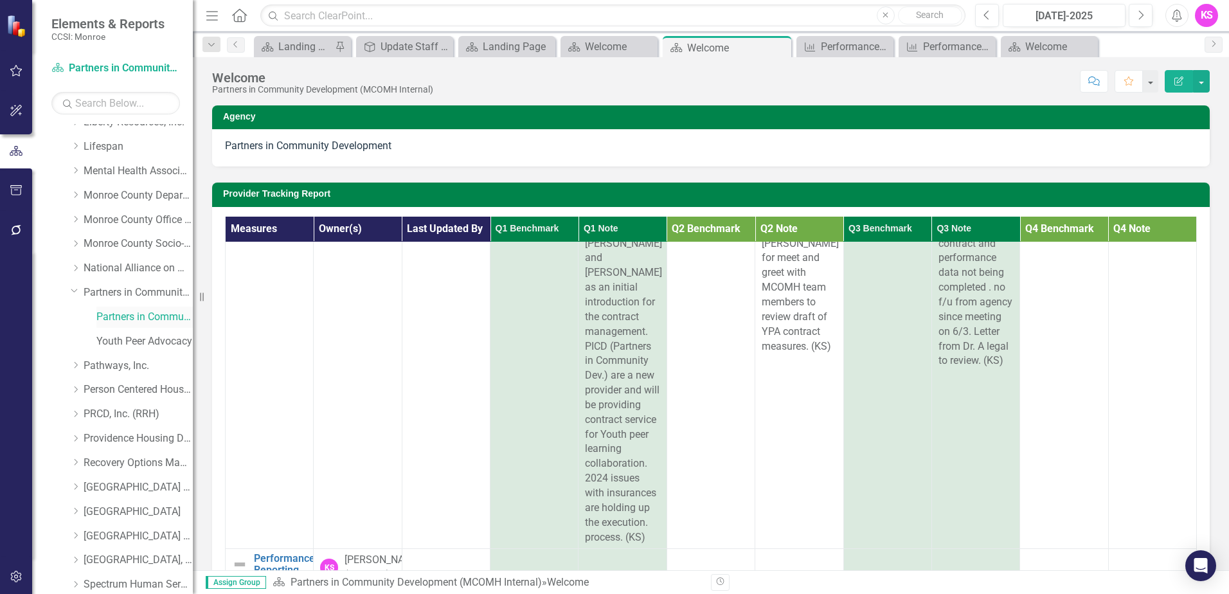
scroll to position [449, 0]
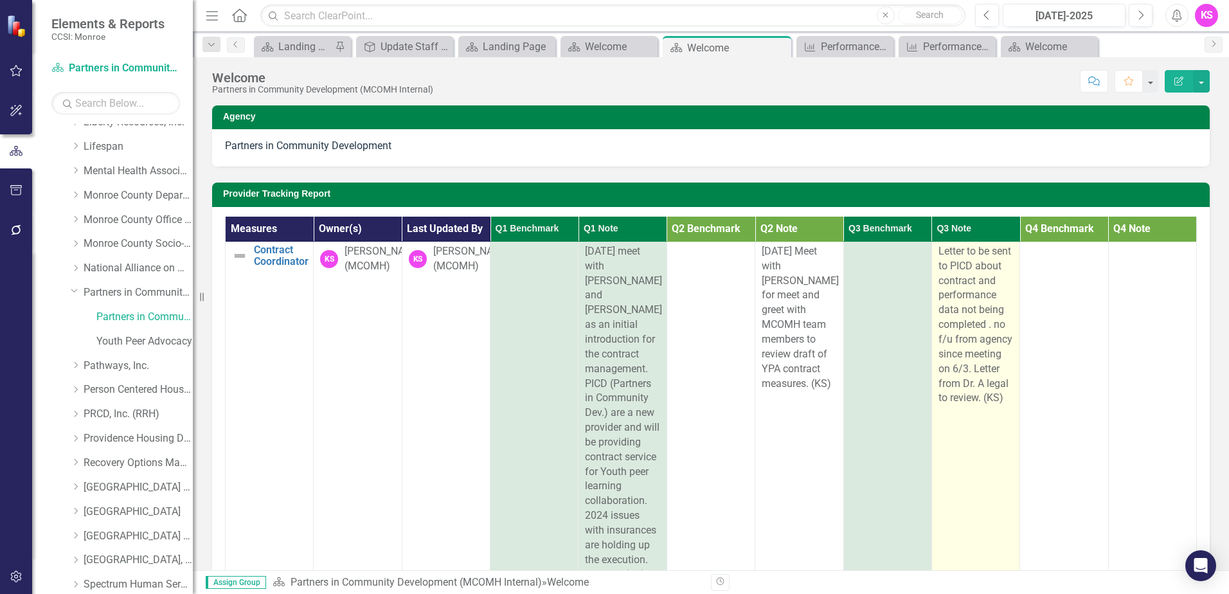
click at [980, 399] on div "Letter to be sent to PICD about contract and performance data not being complet…" at bounding box center [976, 324] width 75 height 161
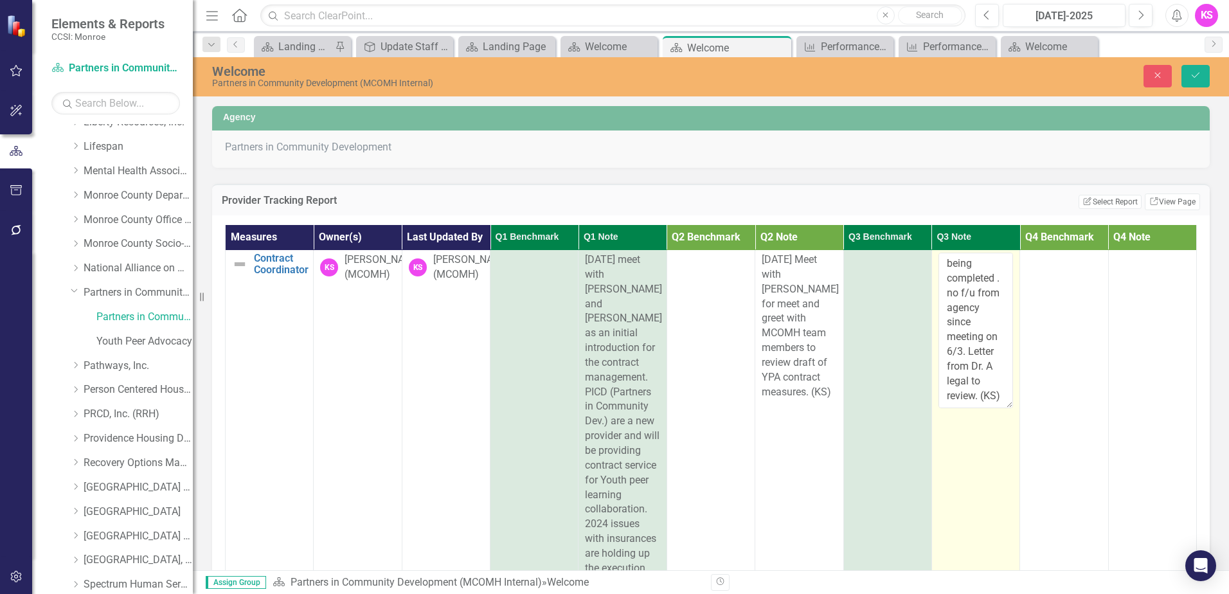
scroll to position [161, 0]
click at [957, 363] on textarea "Letter to be sent to PICD about contract and performance data not being complet…" at bounding box center [976, 331] width 75 height 156
click at [961, 357] on textarea "Letter to be sent to PICD about contract and performance data not being complet…" at bounding box center [976, 331] width 75 height 156
click at [970, 373] on textarea "Letter to be sent to PICD about contract and performance data not being complet…" at bounding box center [976, 331] width 75 height 156
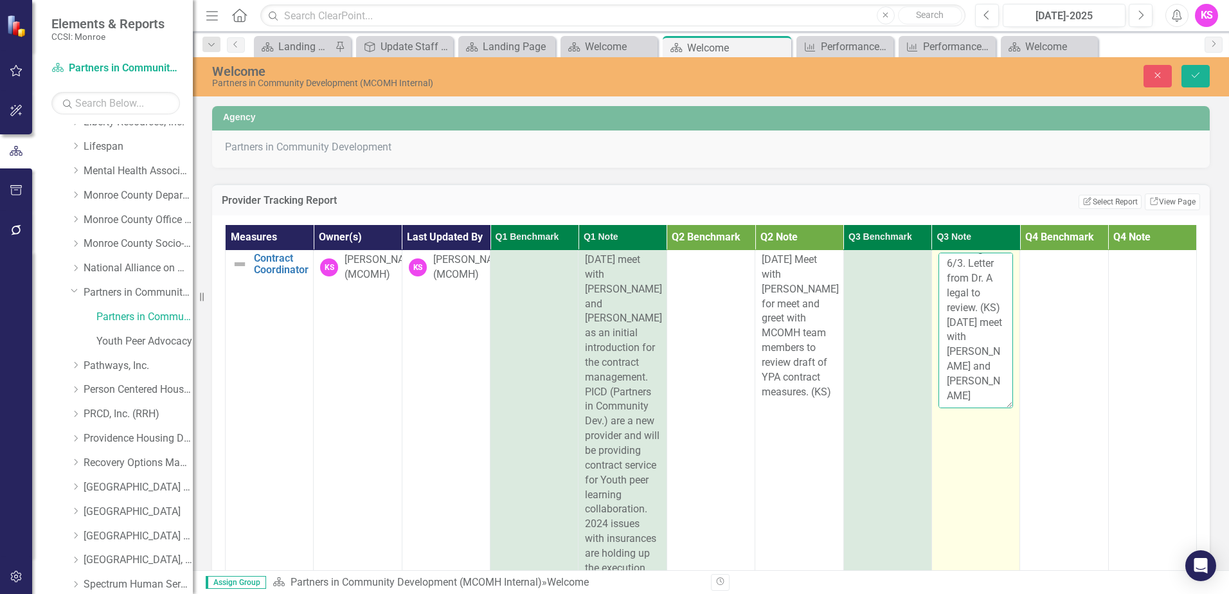
scroll to position [244, 0]
click at [979, 372] on textarea "Letter to be sent to PICD about contract and performance data not being complet…" at bounding box center [976, 331] width 75 height 156
click at [953, 372] on textarea "Letter to be sent to PICD about contract and performance data not being complet…" at bounding box center [976, 331] width 75 height 156
click at [983, 375] on textarea "Letter to be sent to PICD about contract and performance data not being complet…" at bounding box center [976, 331] width 75 height 156
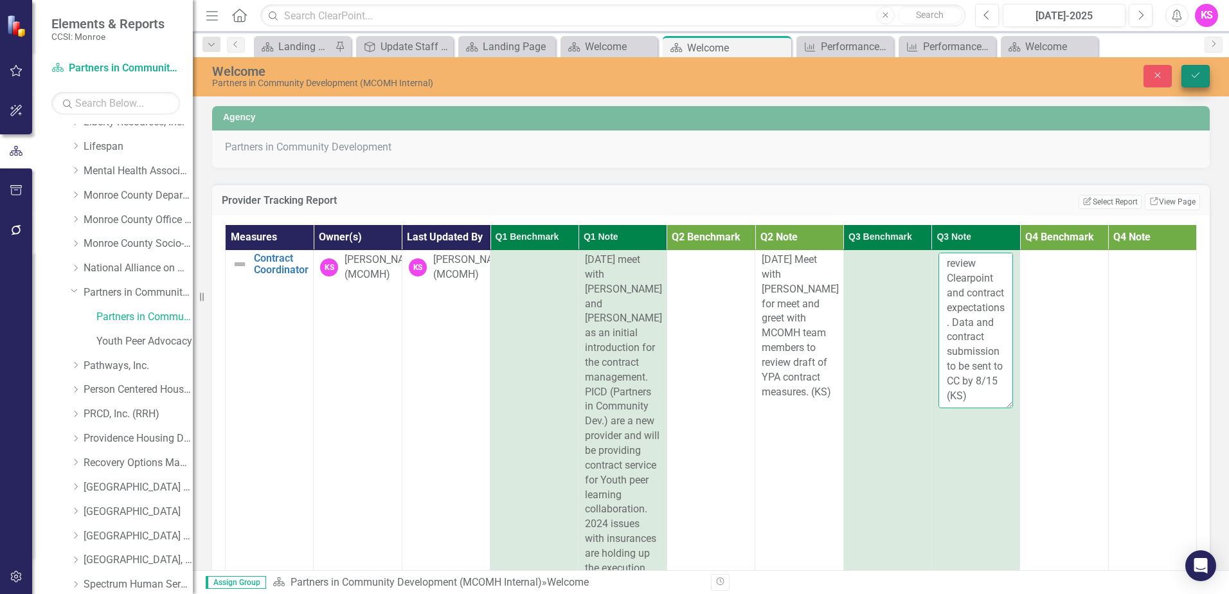
type textarea "Letter to be sent to PICD about contract and performance data not being complet…"
click at [1191, 76] on icon "Save" at bounding box center [1196, 75] width 12 height 9
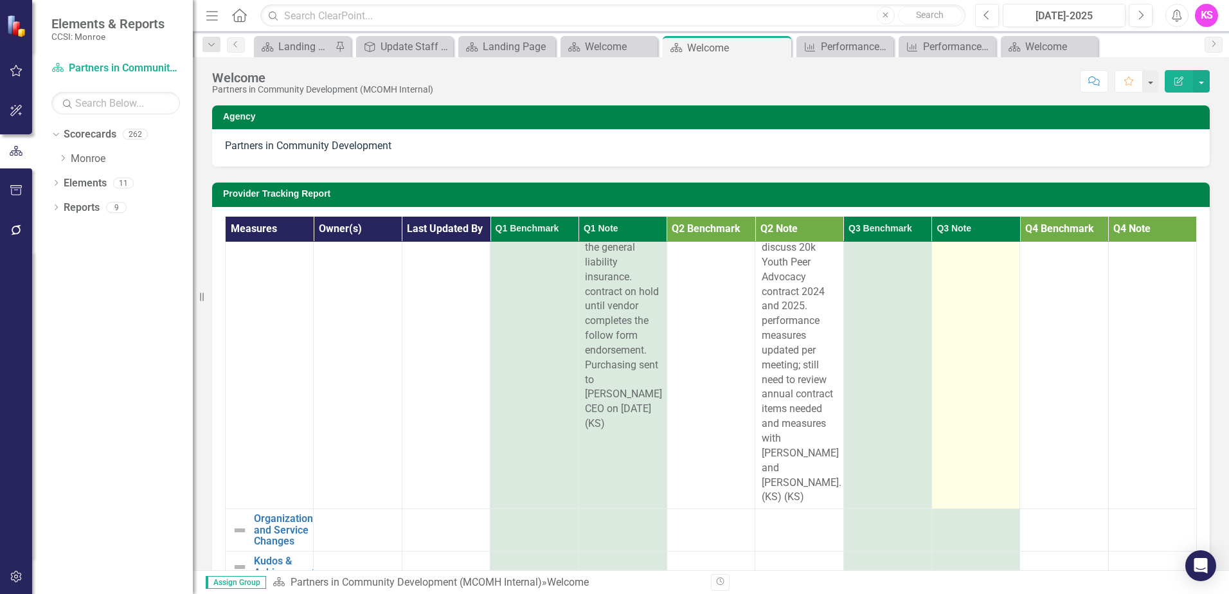
scroll to position [0, 0]
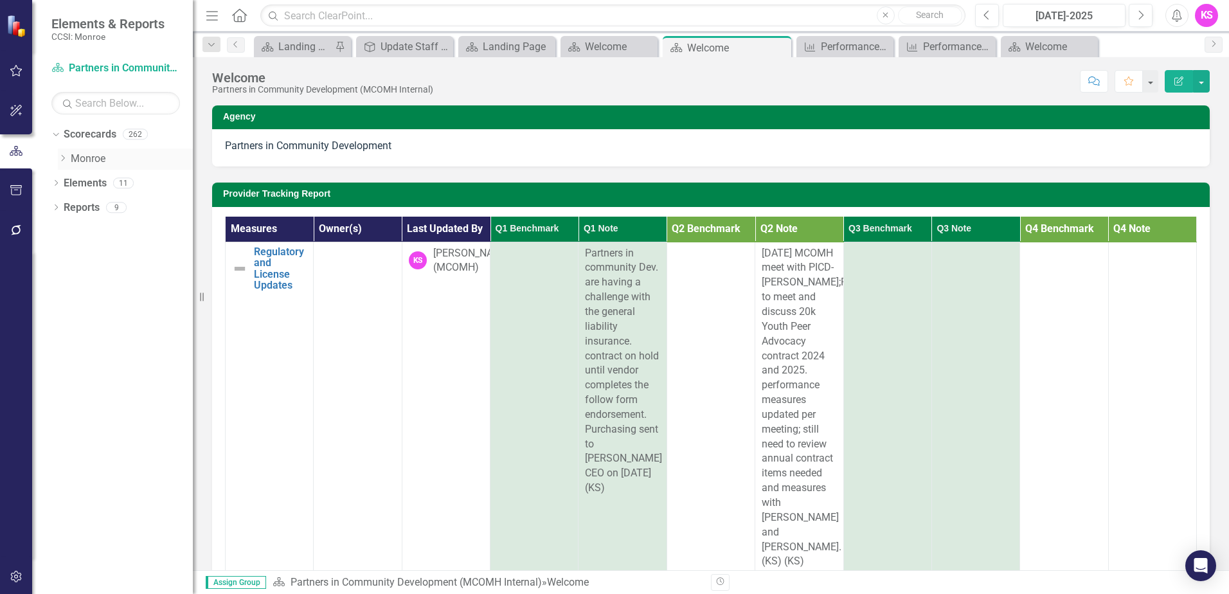
click at [64, 158] on icon at bounding box center [63, 158] width 3 height 6
